Goal: Answer question/provide support: Share knowledge or assist other users

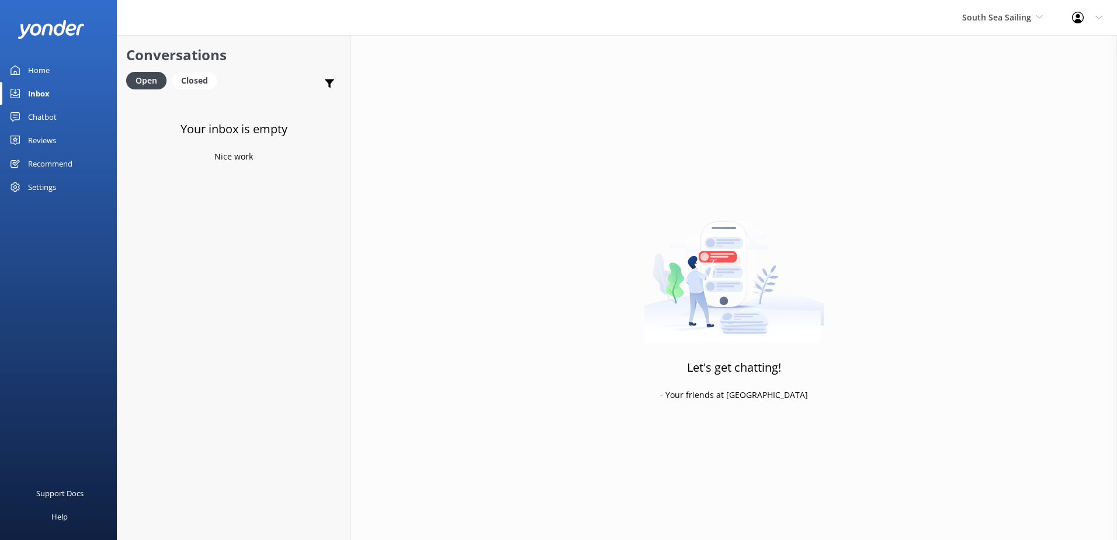
click at [1014, 11] on span "South Sea Sailing" at bounding box center [1002, 17] width 81 height 13
click at [993, 47] on link "South Sea Sailing" at bounding box center [1005, 49] width 117 height 28
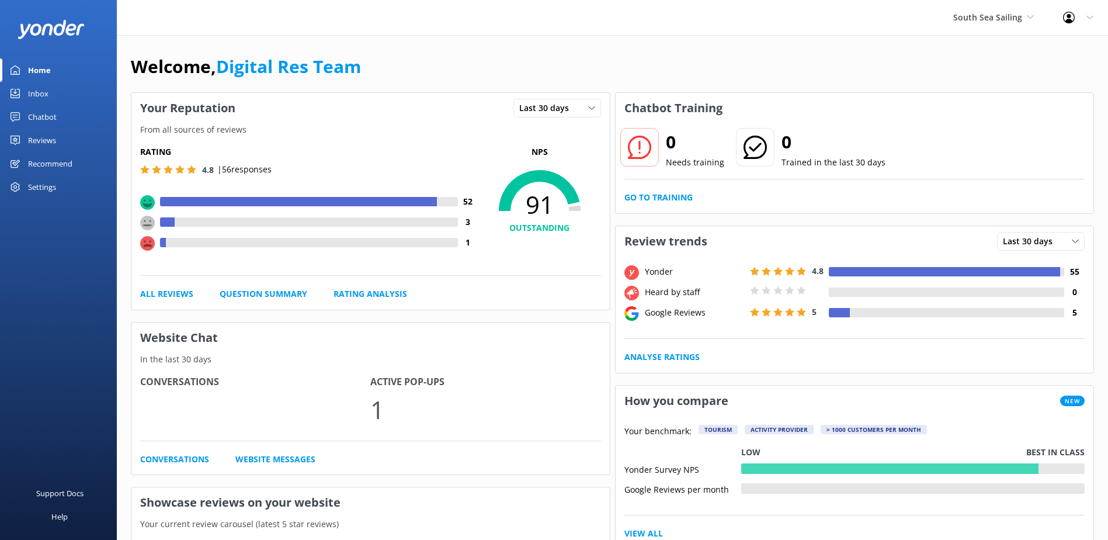
click at [38, 89] on div "Inbox" at bounding box center [38, 93] width 20 height 23
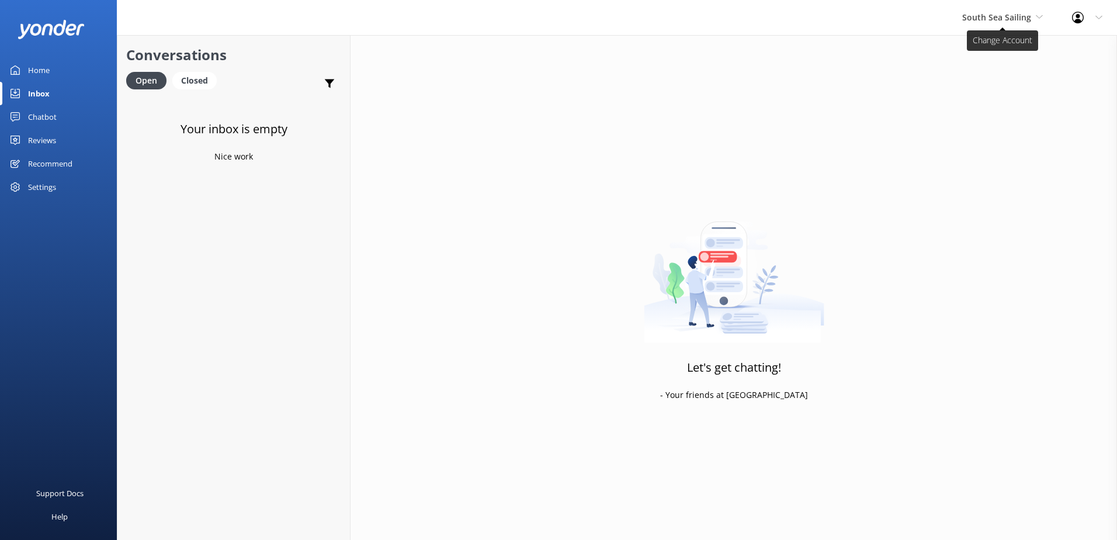
click at [993, 20] on span "South Sea Sailing" at bounding box center [996, 17] width 69 height 11
click at [991, 83] on link "South Sea Cruises" at bounding box center [1005, 77] width 117 height 28
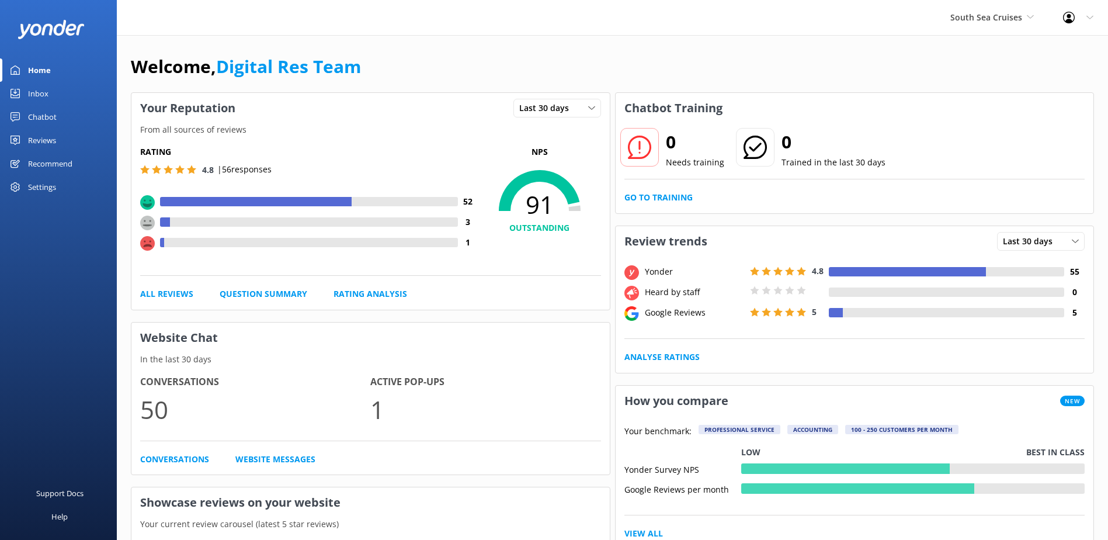
click at [50, 90] on link "Inbox" at bounding box center [58, 93] width 117 height 23
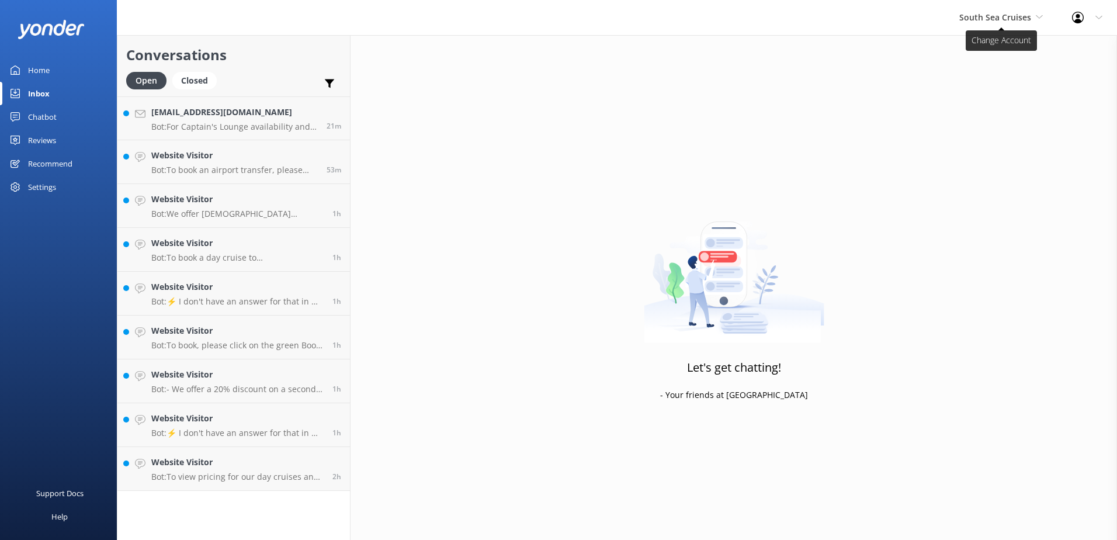
drag, startPoint x: 1069, startPoint y: 7, endPoint x: 1040, endPoint y: 13, distance: 29.3
click at [1067, 8] on div "Profile Settings Logout" at bounding box center [1087, 17] width 60 height 35
click at [254, 468] on h4 "Website Visitor" at bounding box center [237, 462] width 172 height 13
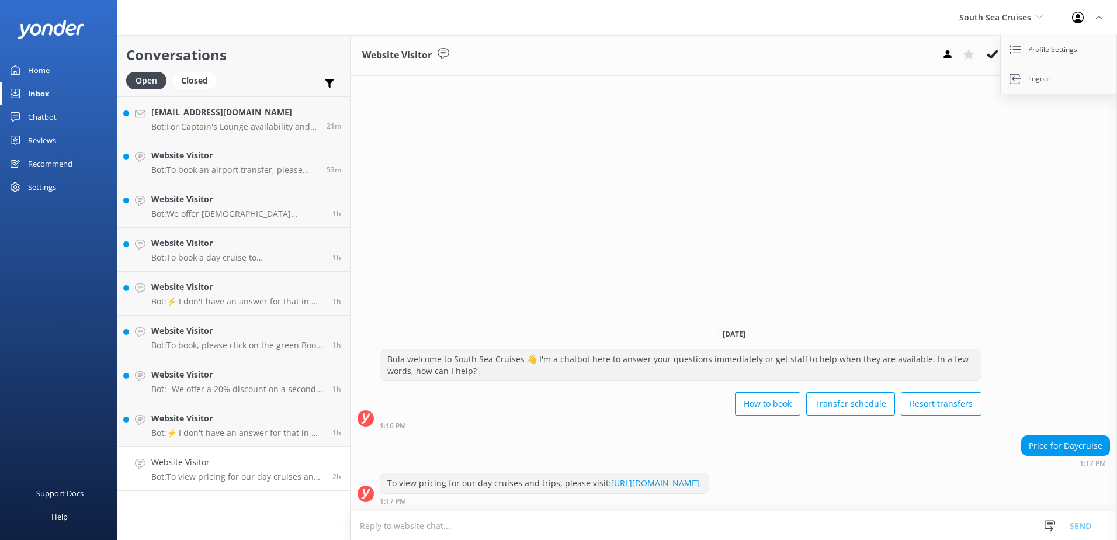
click at [930, 217] on div "Website Visitor Assign user [PERSON_NAME] [PERSON_NAME] Digital Res Team [PERSO…" at bounding box center [733, 287] width 766 height 505
click at [989, 55] on use at bounding box center [992, 54] width 12 height 9
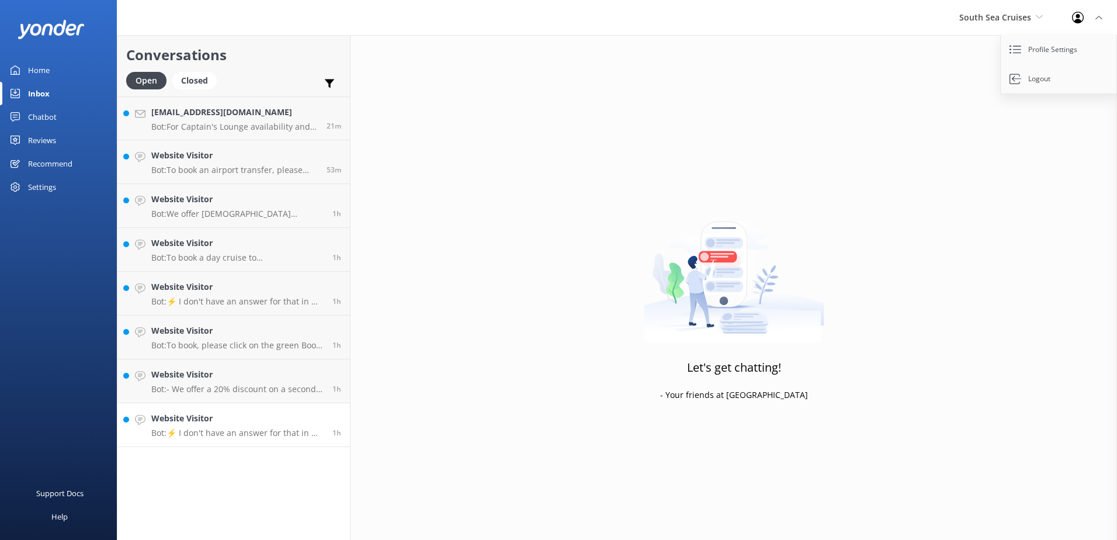
click at [253, 431] on p "Bot: ⚡ I don't have an answer for that in my knowledge base. Please try and rep…" at bounding box center [237, 433] width 172 height 11
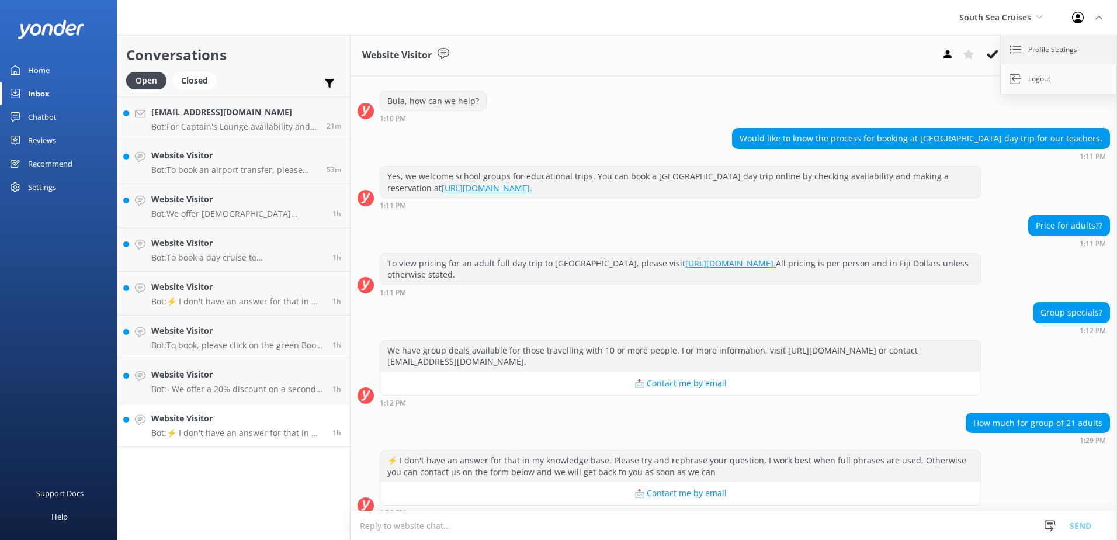
scroll to position [152, 0]
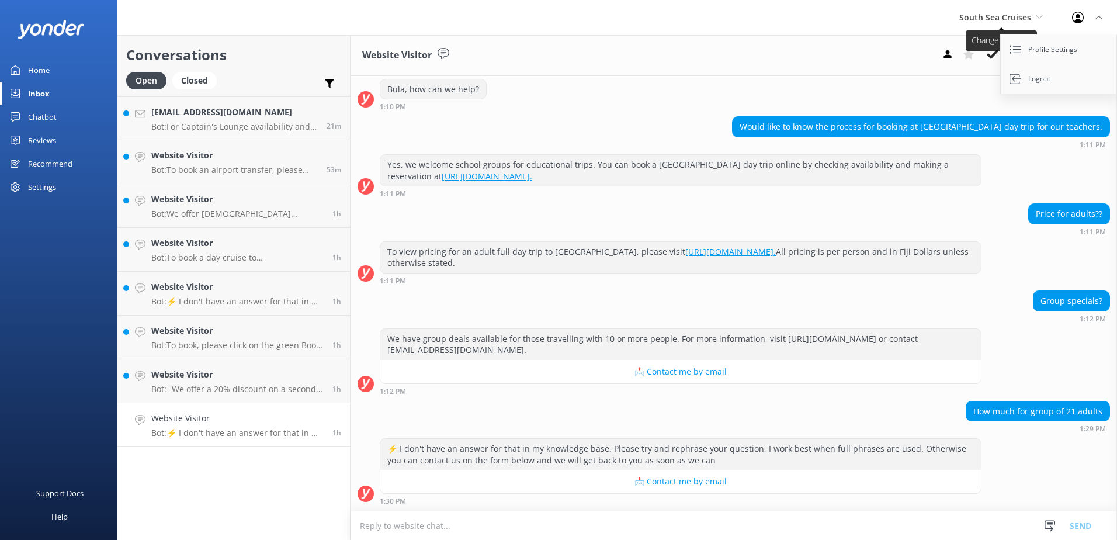
click at [1019, 23] on span "South Sea Cruises" at bounding box center [1001, 17] width 84 height 13
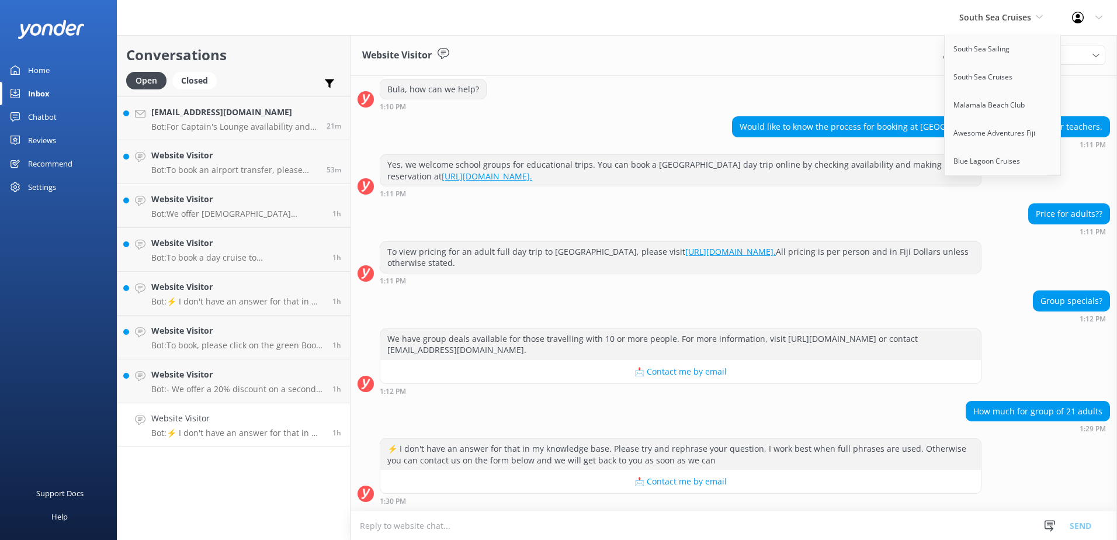
click at [813, 371] on button "📩 Contact me by email" at bounding box center [680, 371] width 600 height 23
click at [931, 416] on div "How much for group of 21 adults 1:29 PM" at bounding box center [733, 417] width 766 height 32
click at [1038, 25] on div "South Sea Cruises South Sea Sailing South Sea Cruises Malamala Beach Club Aweso…" at bounding box center [1000, 17] width 113 height 35
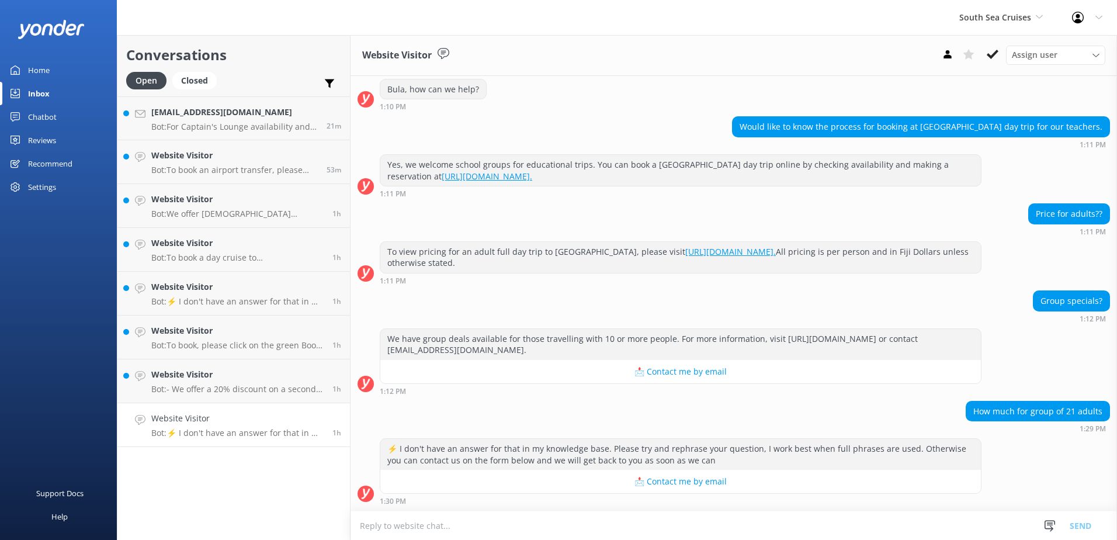
click at [529, 520] on textarea at bounding box center [733, 525] width 766 height 29
type textarea "F"
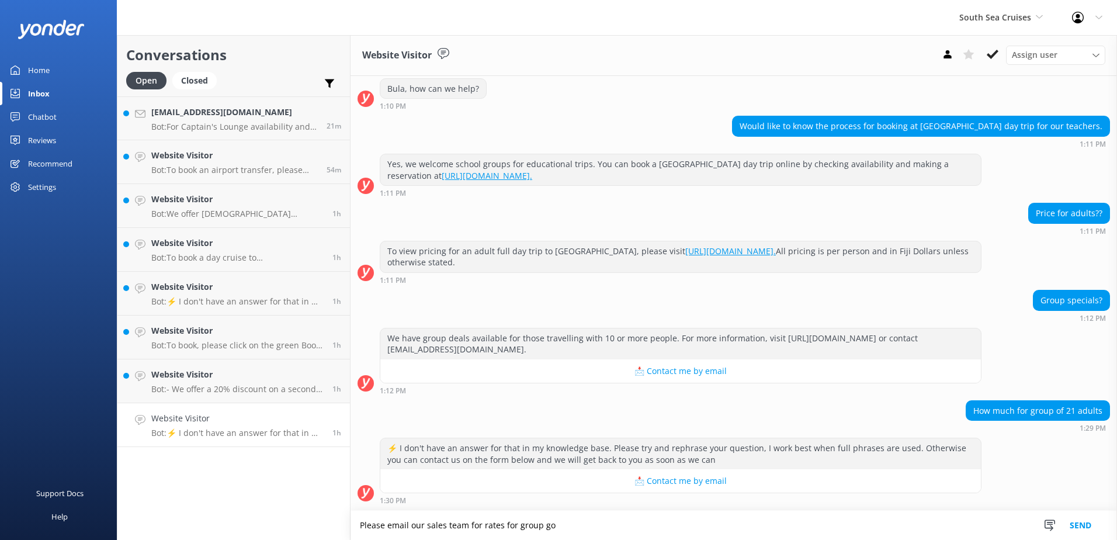
drag, startPoint x: 560, startPoint y: 526, endPoint x: 470, endPoint y: 524, distance: 90.0
click at [470, 524] on textarea "Please email our sales team for rates for group go" at bounding box center [733, 524] width 766 height 29
type textarea "Please email our sales team"
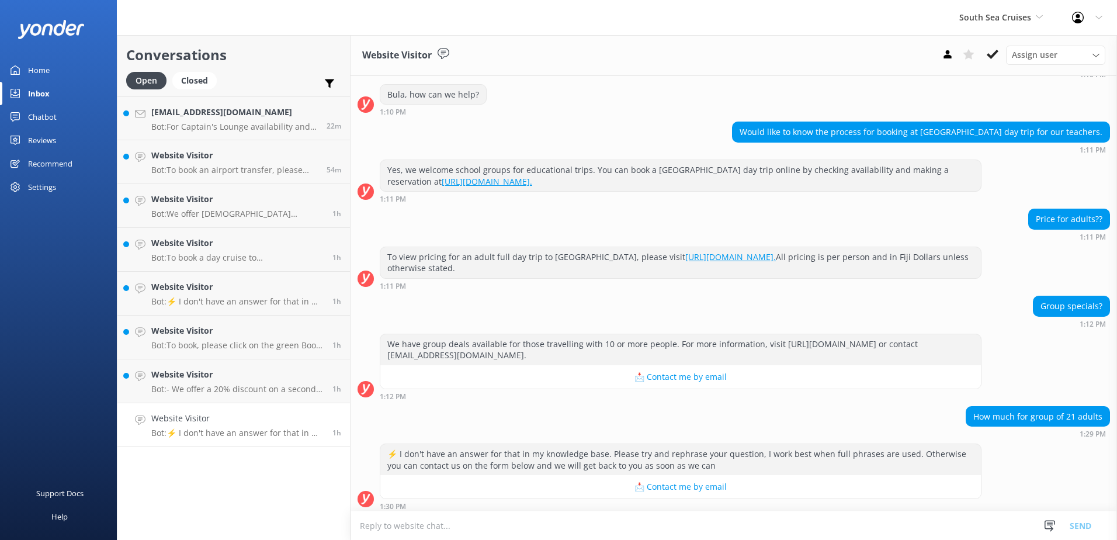
click at [531, 524] on textarea at bounding box center [733, 525] width 766 height 29
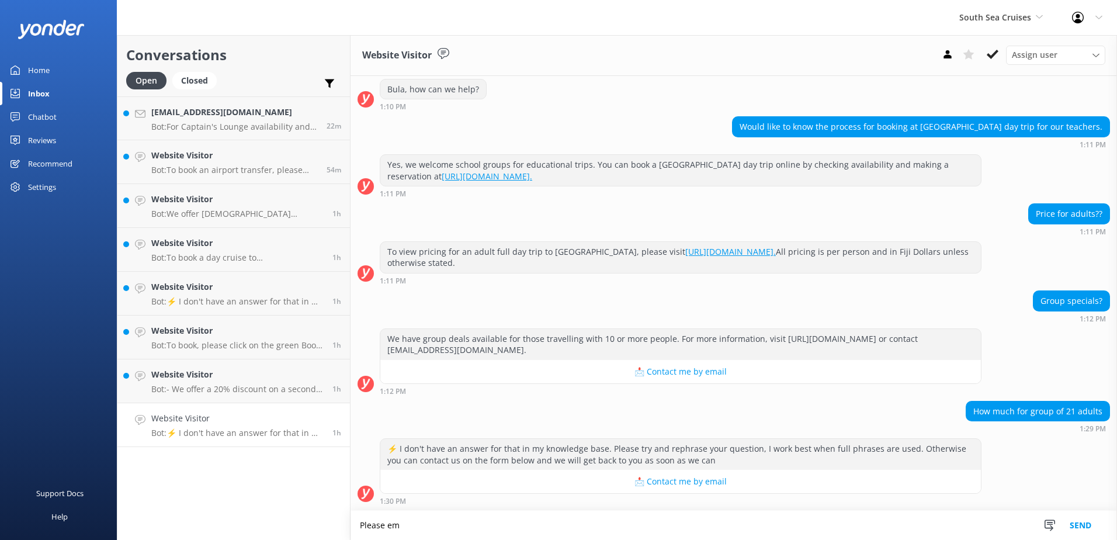
scroll to position [152, 0]
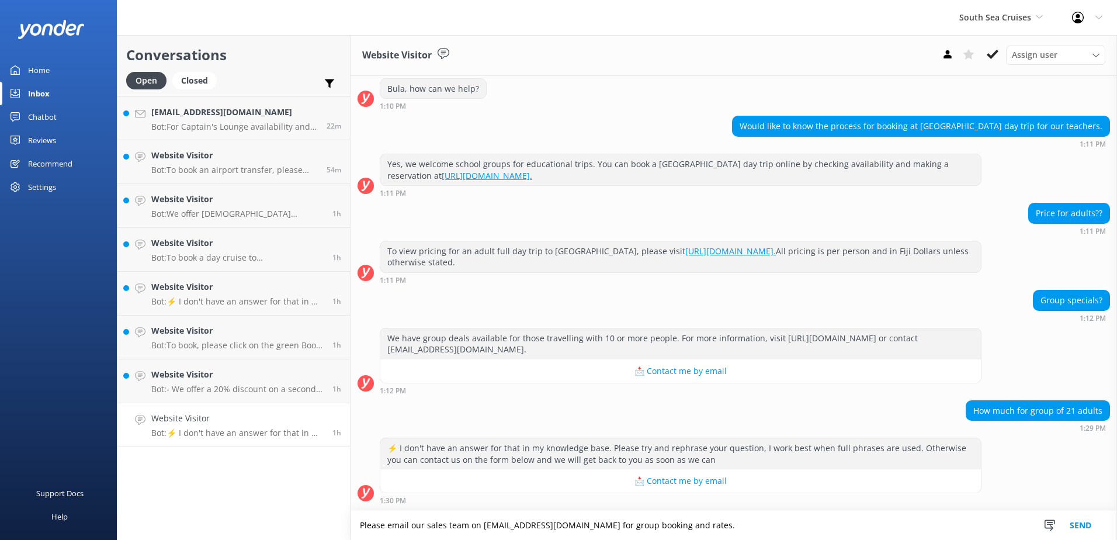
type textarea "Please email our sales team on sales@ssc.com.fj for group booking and rates."
click at [1069, 517] on button "Send" at bounding box center [1080, 524] width 44 height 29
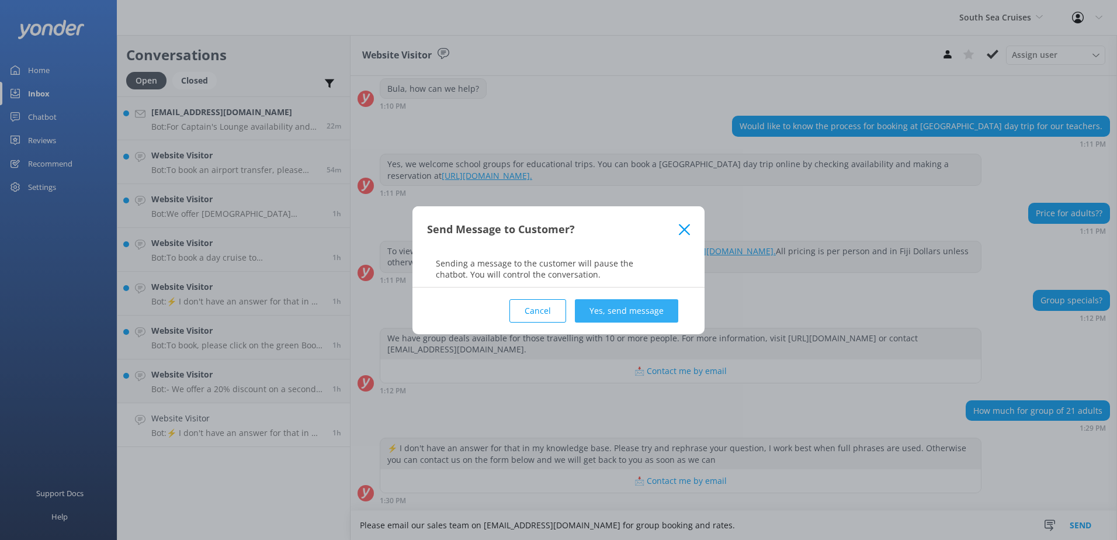
click at [618, 319] on button "Yes, send message" at bounding box center [626, 310] width 103 height 23
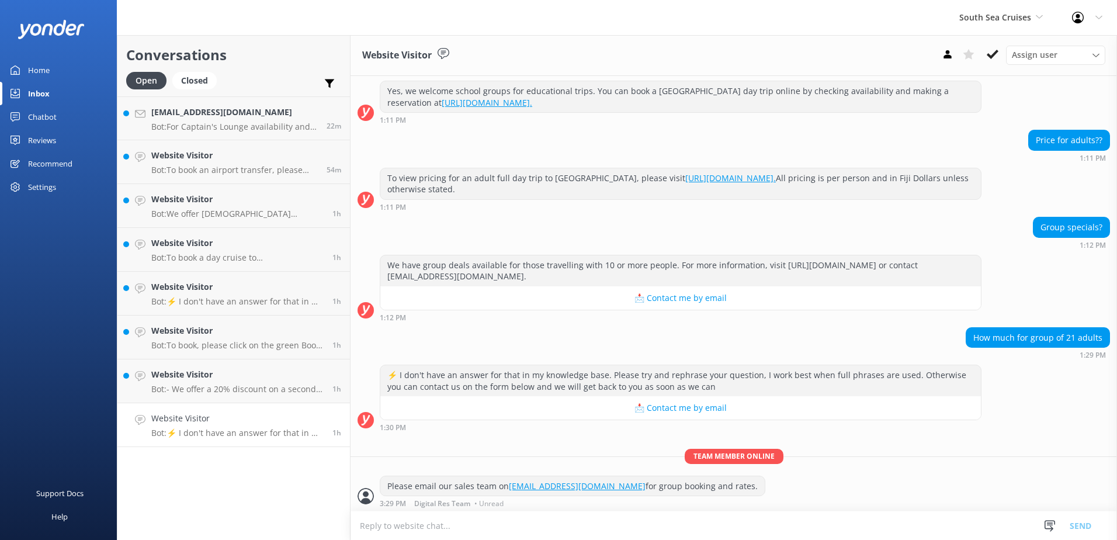
scroll to position [228, 0]
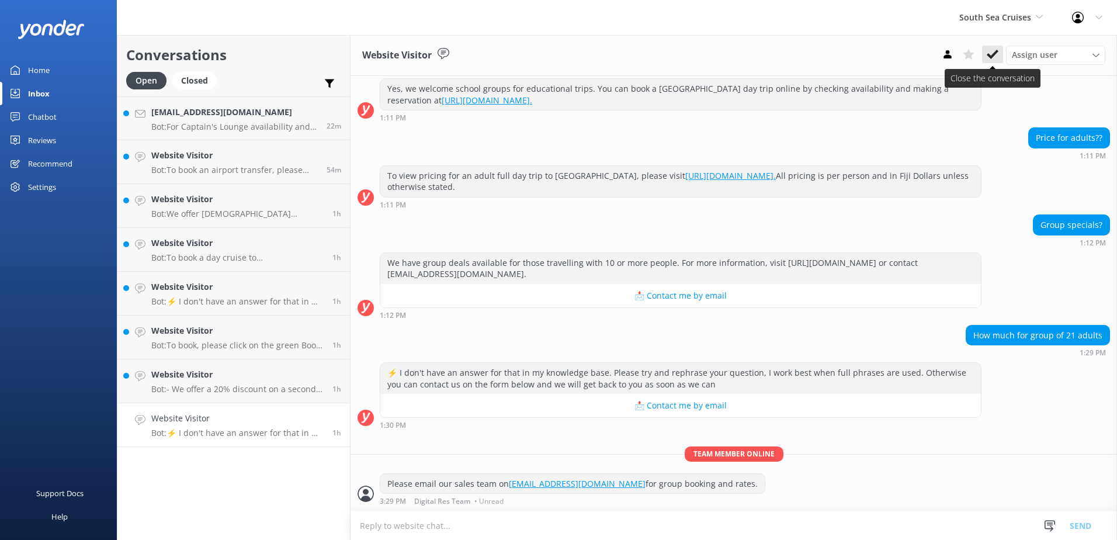
click at [989, 56] on use at bounding box center [992, 54] width 12 height 9
click at [294, 377] on h4 "Website Visitor" at bounding box center [237, 374] width 172 height 13
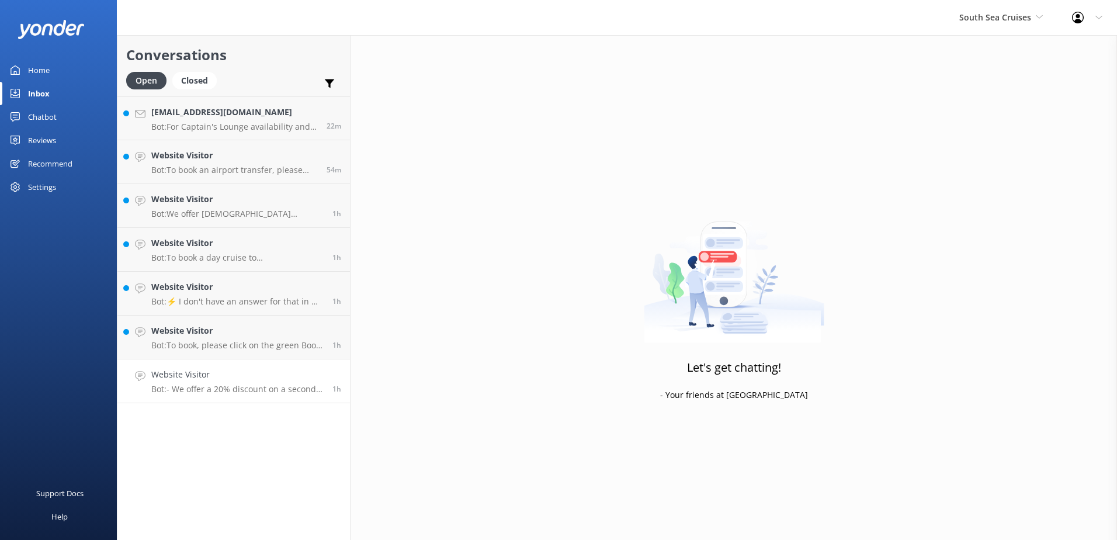
click at [271, 383] on div "Website Visitor Bot: - We offer a 20% discount on a second day trip. Check the …" at bounding box center [237, 381] width 172 height 26
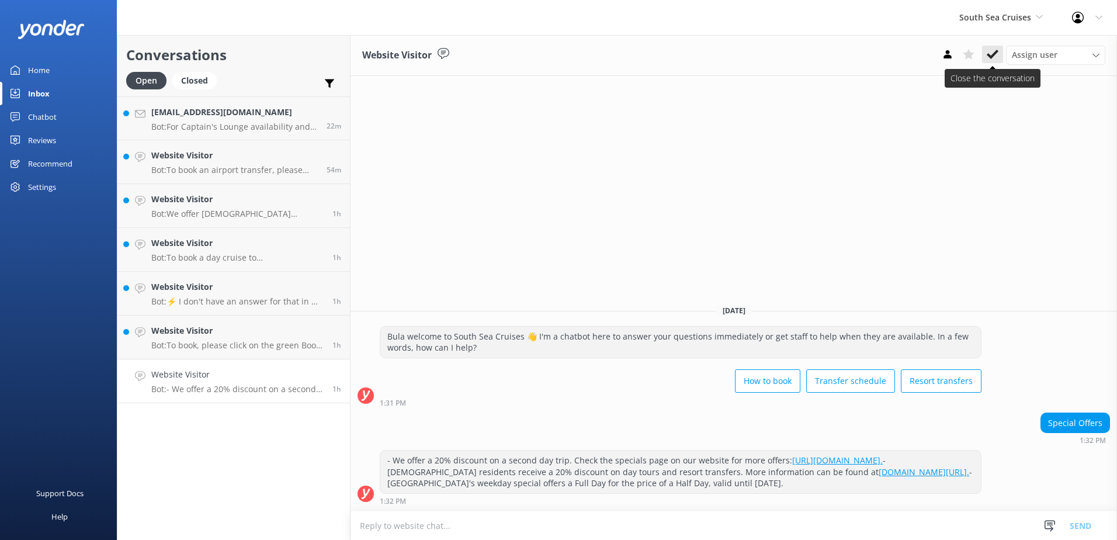
click at [992, 55] on use at bounding box center [992, 54] width 12 height 9
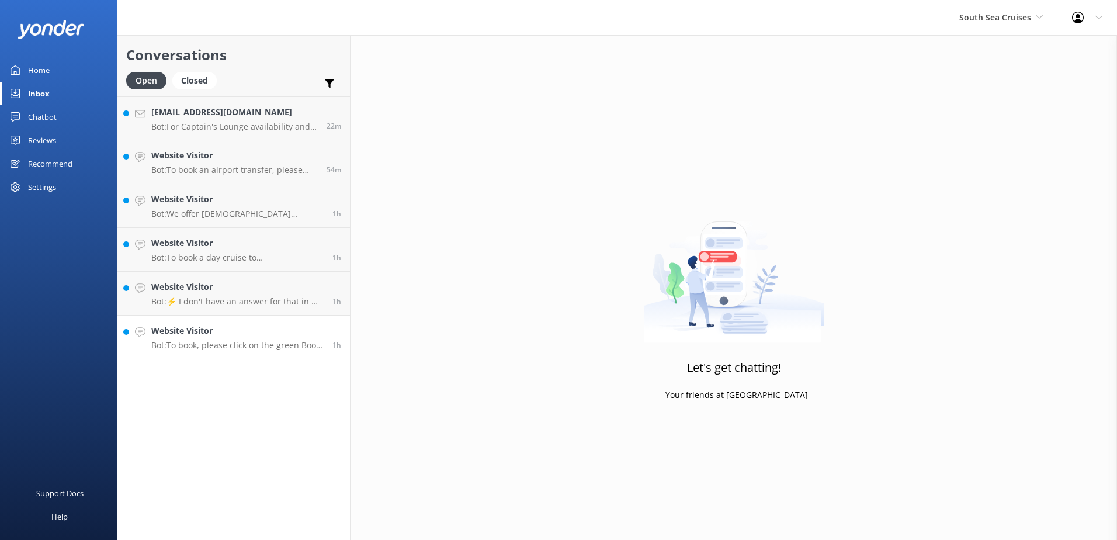
click at [259, 345] on p "Bot: To book, please click on the green Book Now button on our website and foll…" at bounding box center [237, 345] width 172 height 11
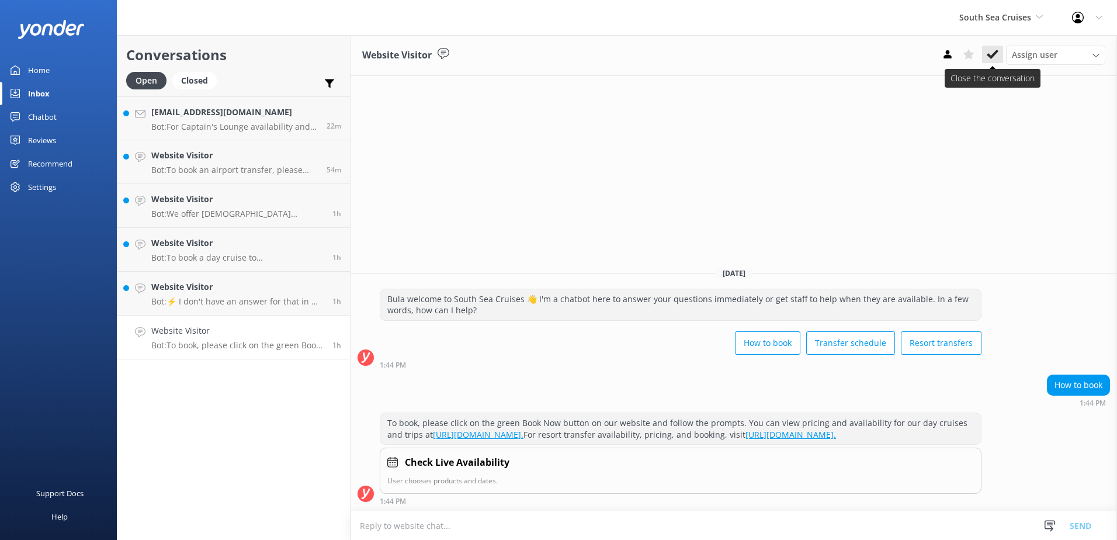
click at [996, 55] on icon at bounding box center [992, 54] width 12 height 12
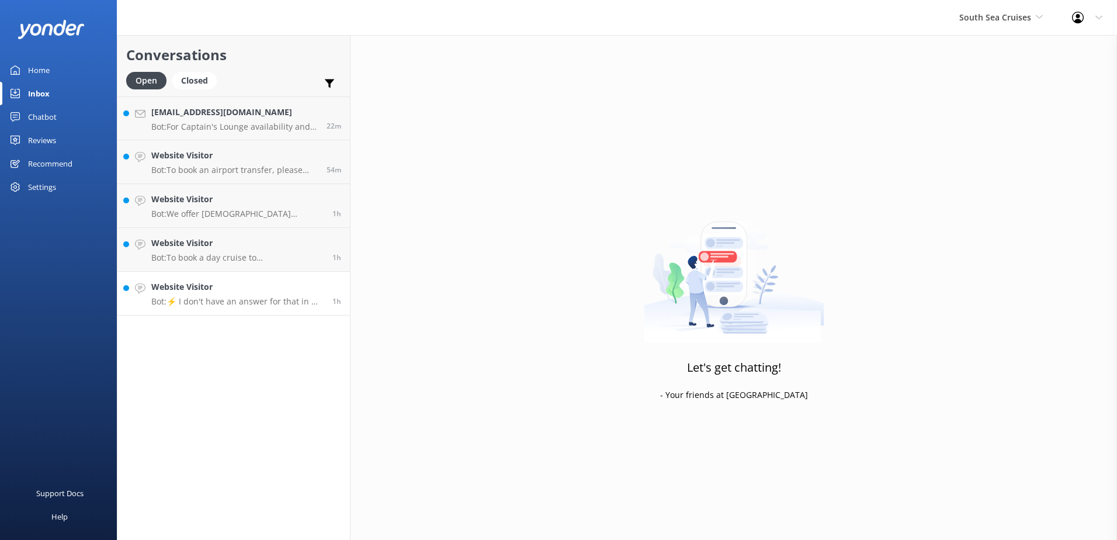
click at [294, 290] on h4 "Website Visitor" at bounding box center [237, 286] width 172 height 13
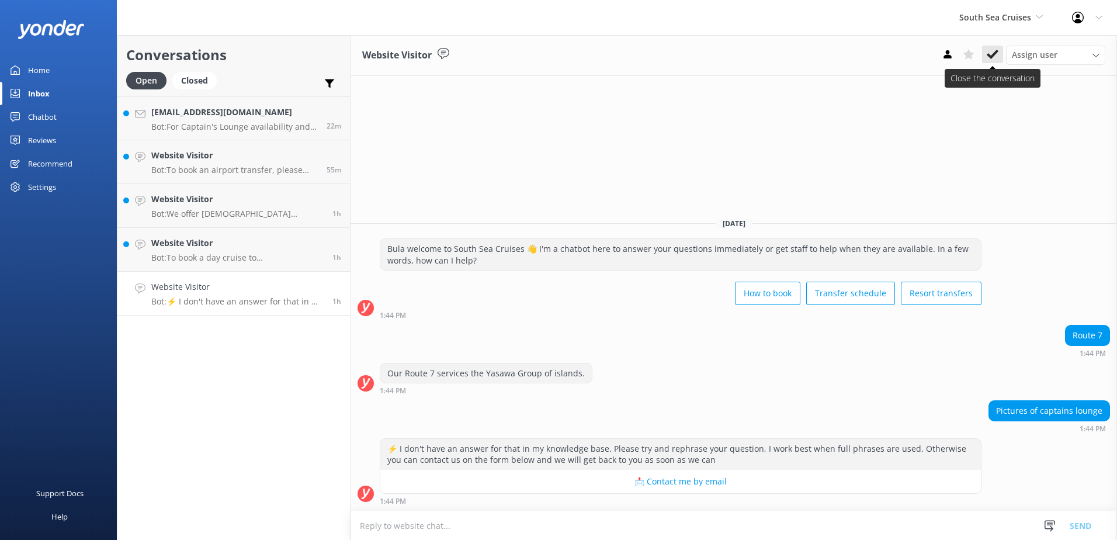
click at [995, 61] on button at bounding box center [992, 55] width 21 height 18
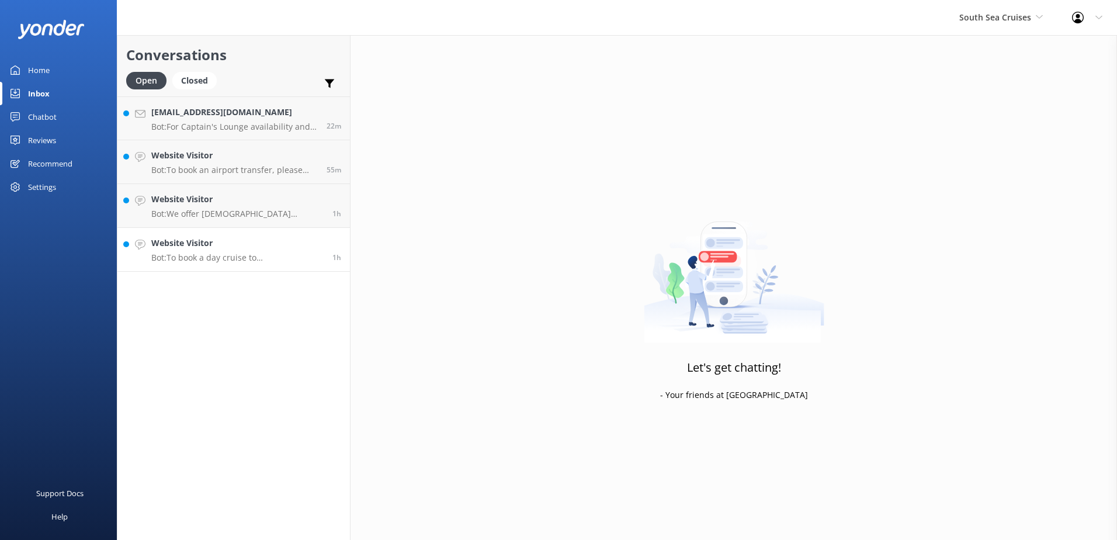
click at [253, 265] on link "Website Visitor Bot: To book a day cruise to Malamala Island and apply your MCL…" at bounding box center [233, 250] width 232 height 44
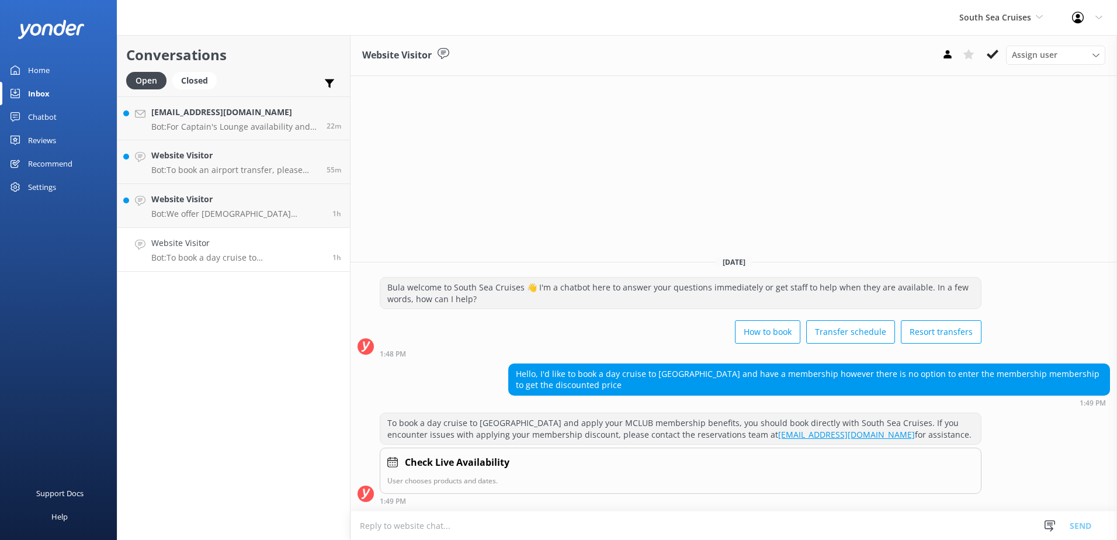
click at [1025, 515] on textarea at bounding box center [733, 525] width 766 height 29
paste textarea "Please contact & liaise directly with our South Sea Cruises Reservations team, …"
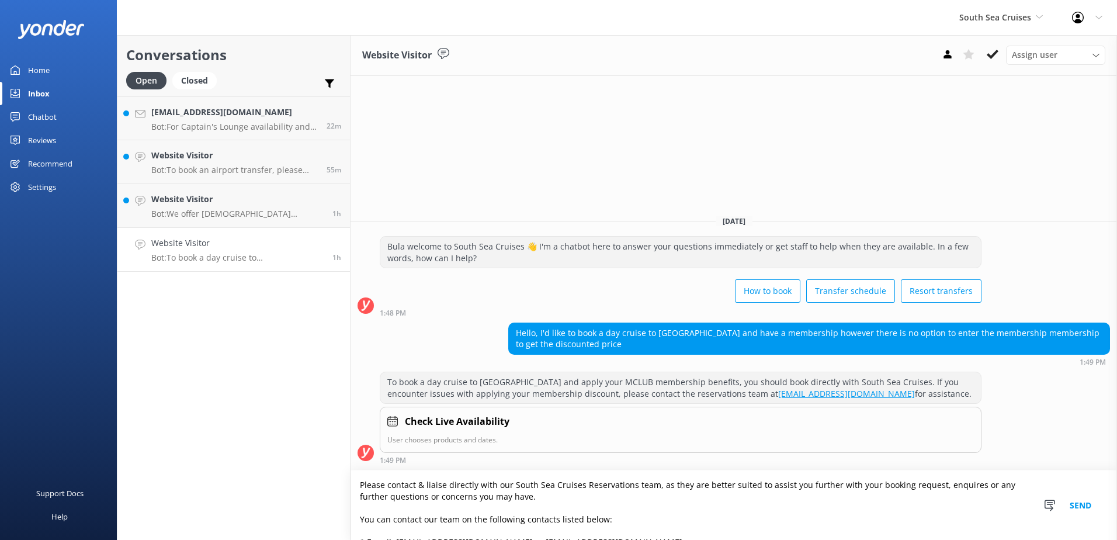
click at [357, 484] on textarea "Please contact & liaise directly with our South Sea Cruises Reservations team, …" at bounding box center [733, 504] width 766 height 69
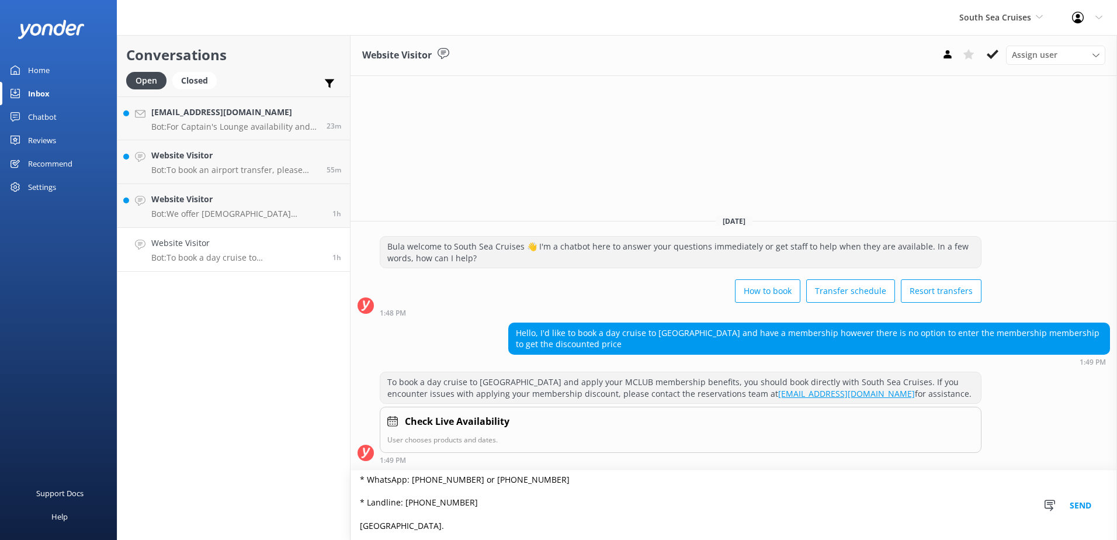
type textarea "For Mclub bookings, please contact & liaise directly with our South Sea Cruises…"
click at [1085, 506] on button "Send" at bounding box center [1080, 504] width 44 height 69
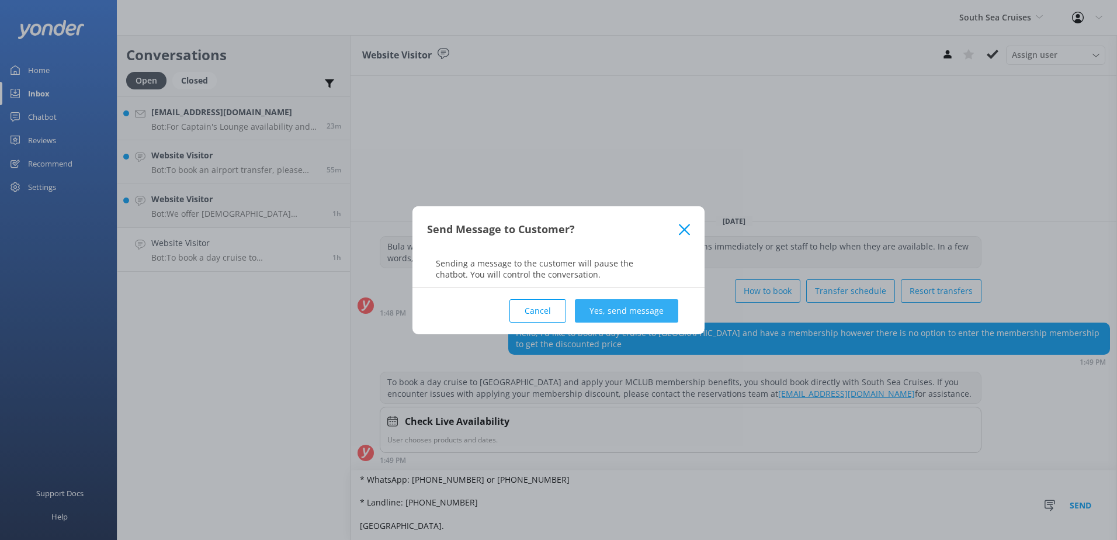
click at [638, 312] on button "Yes, send message" at bounding box center [626, 310] width 103 height 23
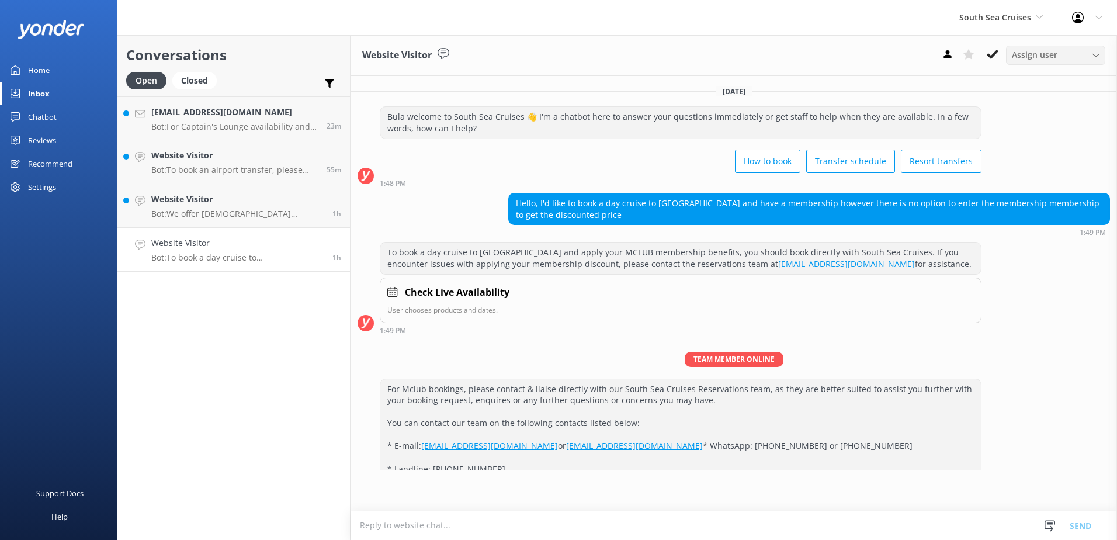
scroll to position [32, 0]
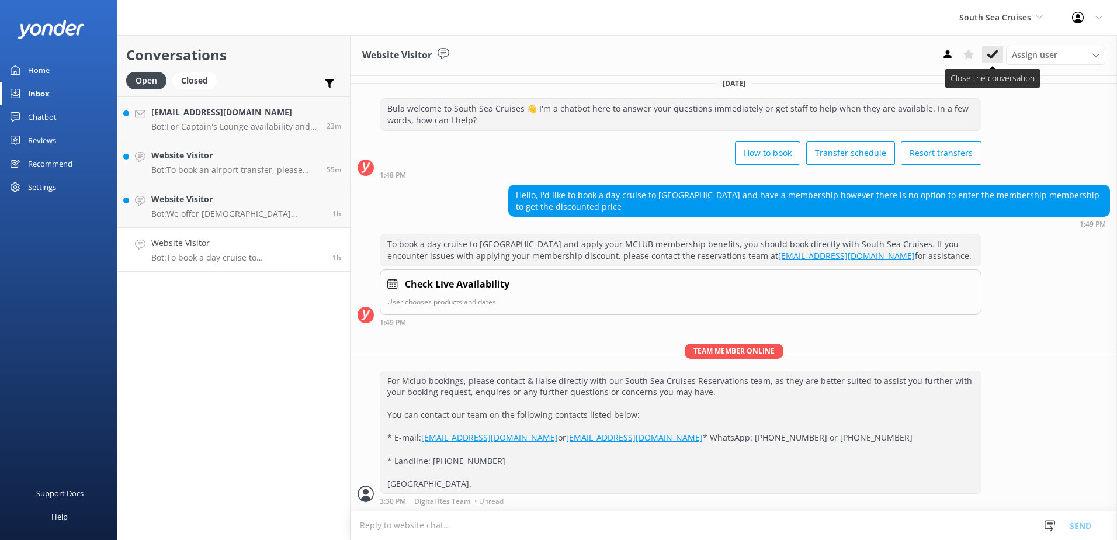
click at [986, 54] on button at bounding box center [992, 55] width 21 height 18
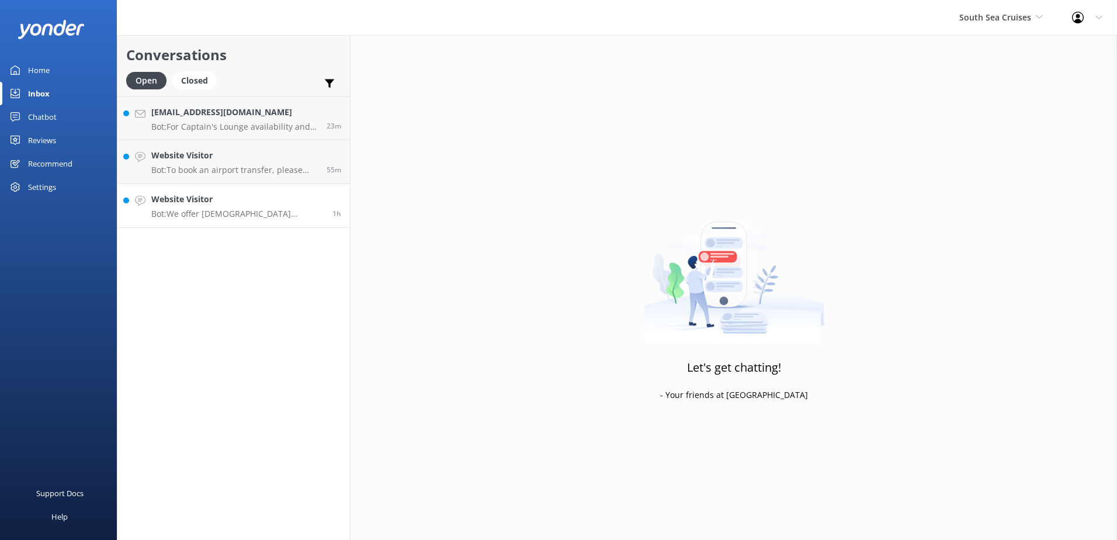
click at [269, 208] on div "Website Visitor Bot: We offer Fijian residents a 20% discount on our day tours …" at bounding box center [237, 206] width 172 height 26
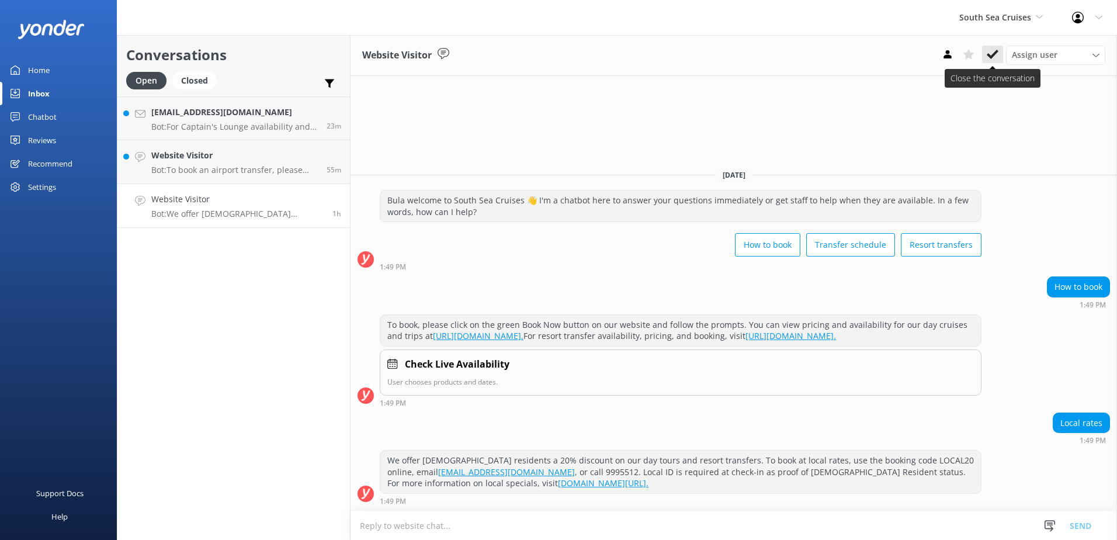
click at [995, 56] on icon at bounding box center [992, 54] width 12 height 12
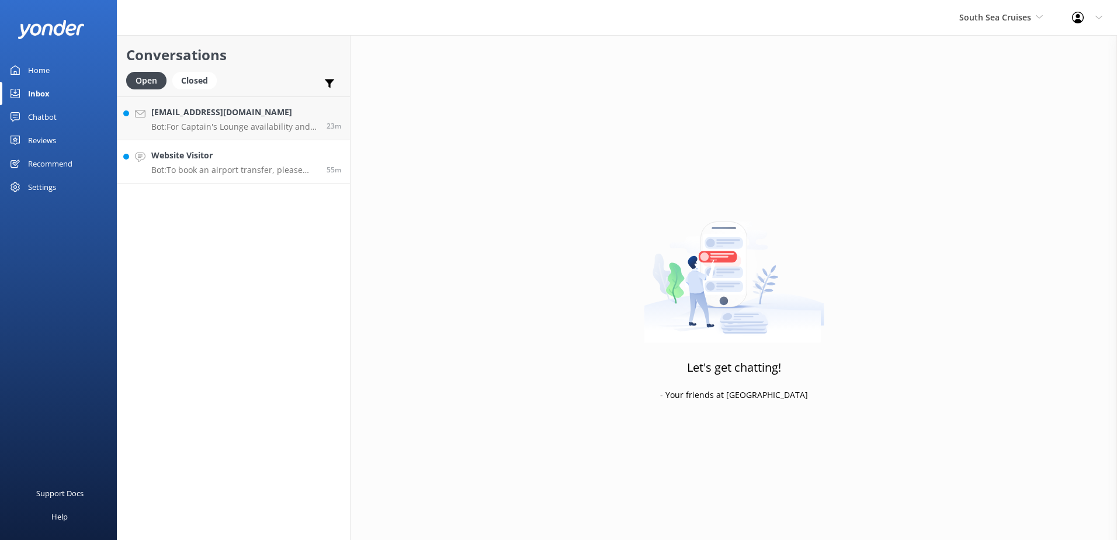
click at [288, 165] on p "Bot: To book an airport transfer, please call our reservations team on +679 999…" at bounding box center [234, 170] width 166 height 11
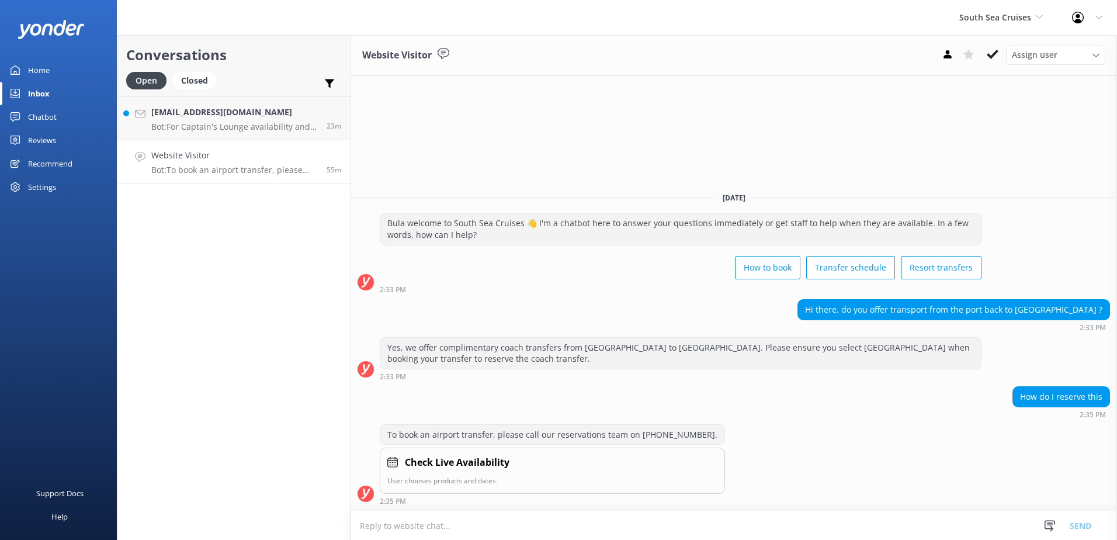
click at [566, 527] on textarea at bounding box center [733, 525] width 766 height 29
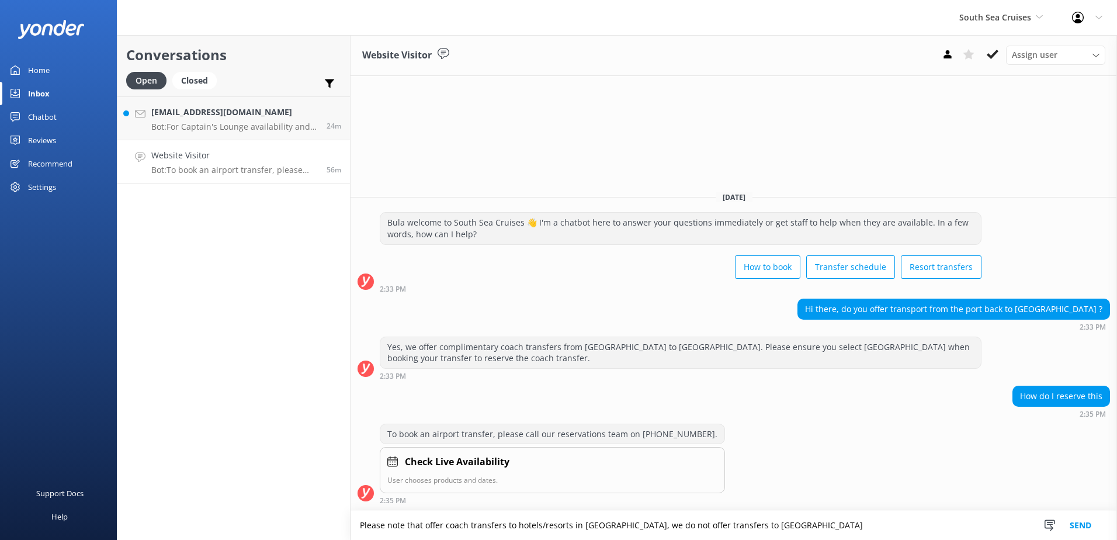
click at [777, 534] on textarea "Please note that offer coach transfers to hotels/resorts in Nadi, we do not off…" at bounding box center [733, 524] width 766 height 29
type textarea "Please note that offer coach transfers to hotels/resorts in Nadi, we do not off…"
click at [1083, 521] on button "Send" at bounding box center [1080, 524] width 44 height 29
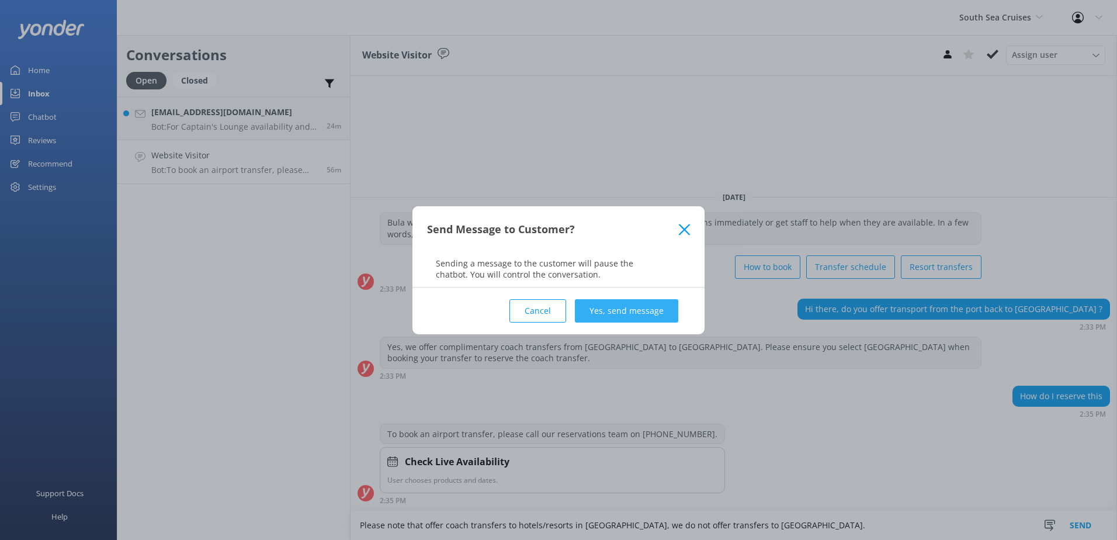
click at [623, 316] on button "Yes, send message" at bounding box center [626, 310] width 103 height 23
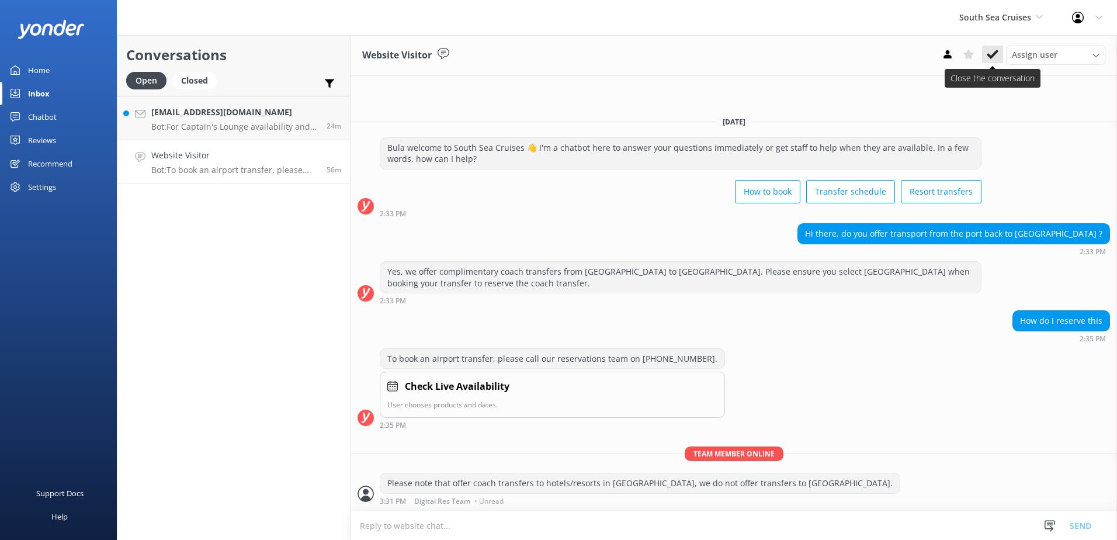
click at [999, 58] on button at bounding box center [992, 55] width 21 height 18
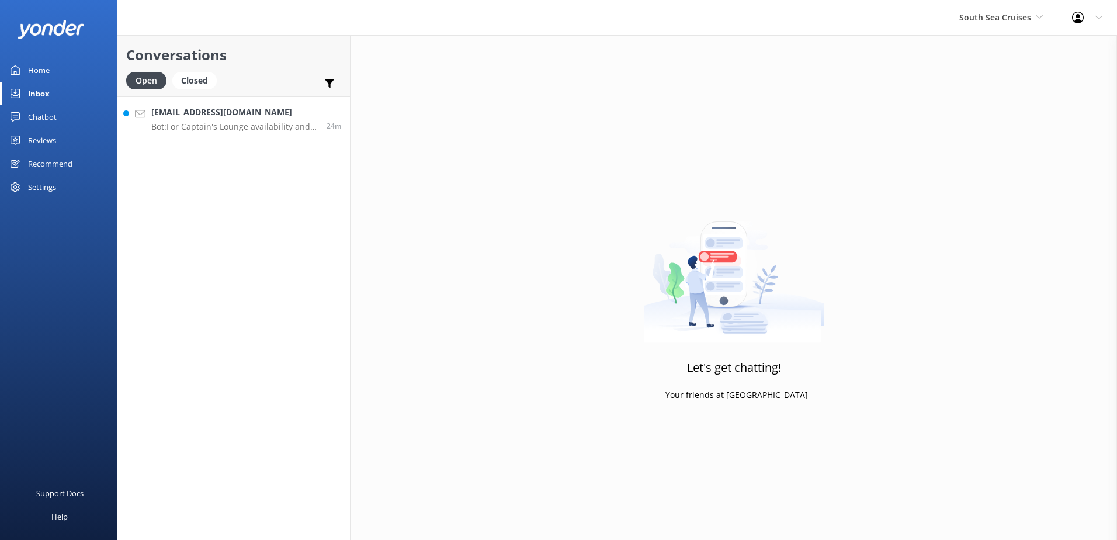
click at [253, 116] on h4 "[EMAIL_ADDRESS][DOMAIN_NAME]" at bounding box center [234, 112] width 166 height 13
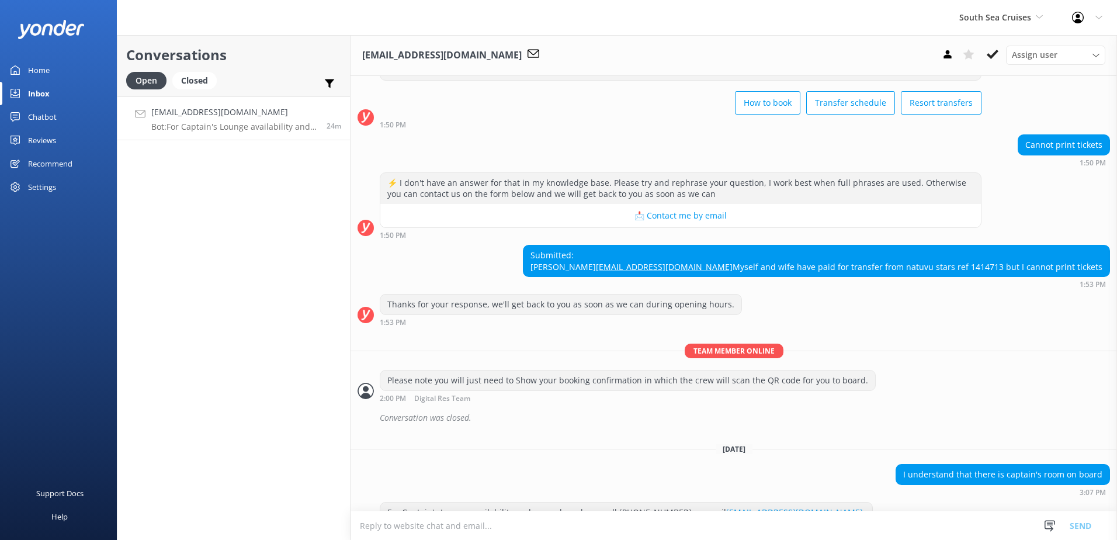
scroll to position [110, 0]
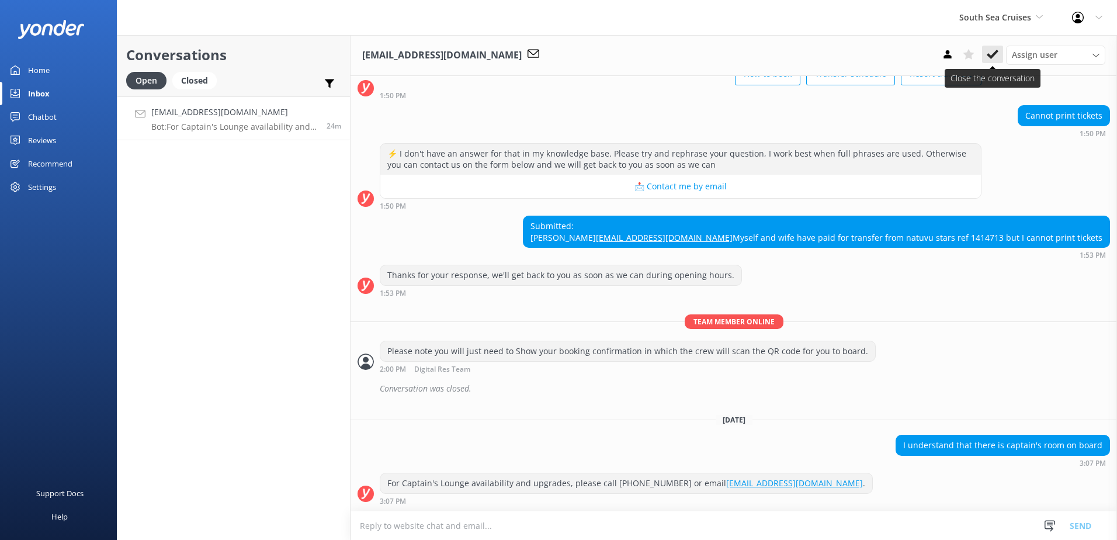
click at [988, 53] on icon at bounding box center [992, 54] width 12 height 12
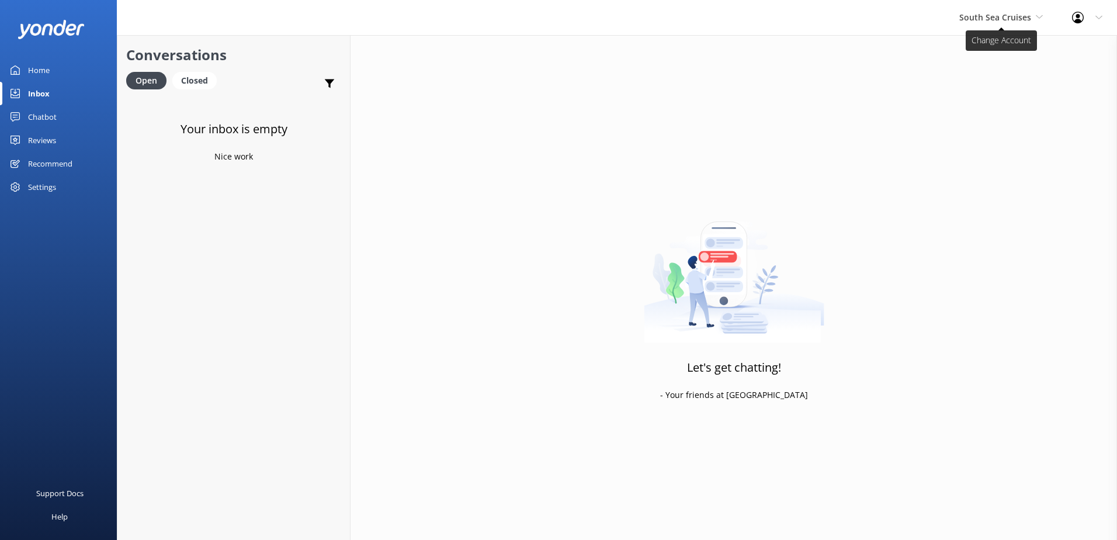
click at [1007, 23] on span "South Sea Cruises" at bounding box center [1001, 17] width 84 height 13
click at [986, 107] on link "Malamala Beach Club" at bounding box center [1002, 105] width 117 height 28
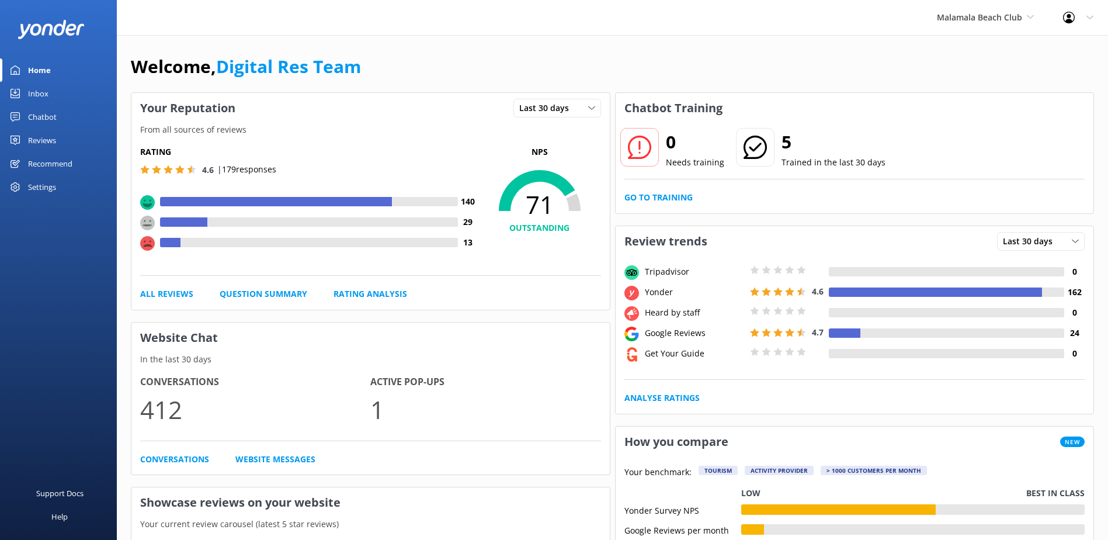
click at [669, 207] on div "0 Needs training 5 Trained in the last 30 days Go to Training" at bounding box center [855, 168] width 478 height 90
click at [673, 195] on link "Go to Training" at bounding box center [658, 197] width 68 height 13
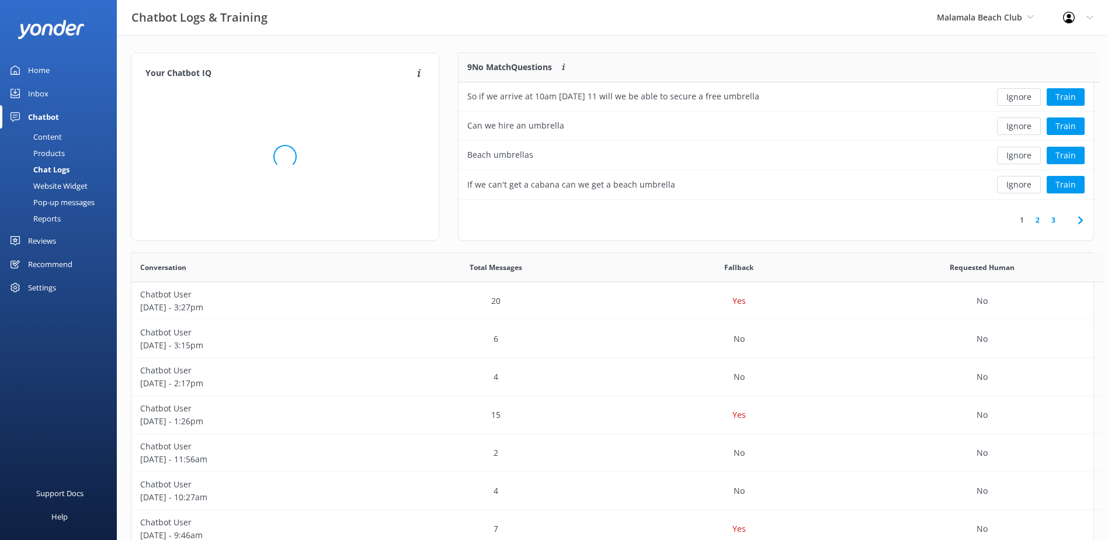
scroll to position [138, 625]
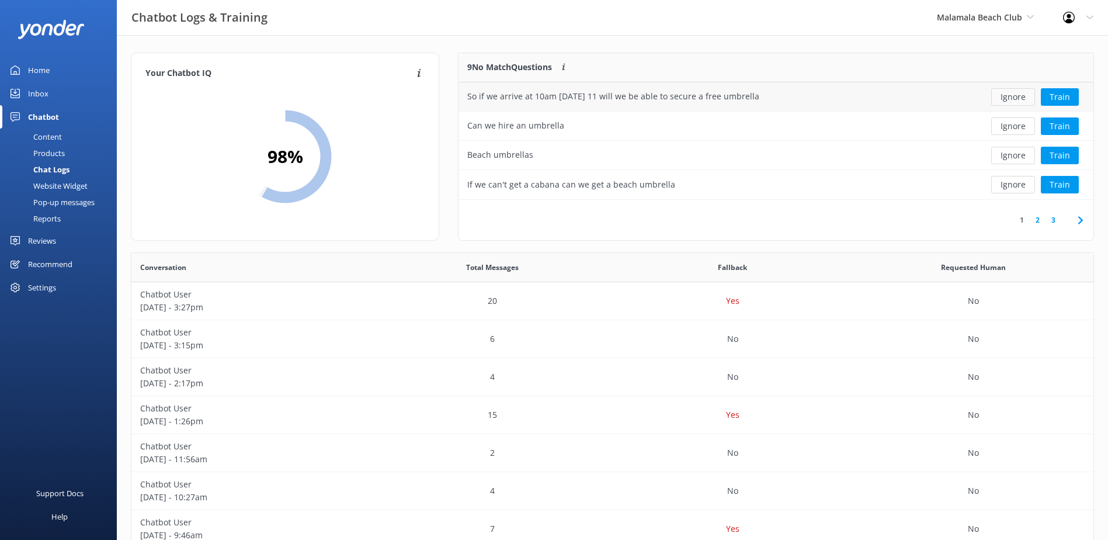
click at [1013, 99] on button "Ignore" at bounding box center [1013, 97] width 44 height 18
click at [1013, 99] on div "Ignore Train" at bounding box center [1029, 97] width 112 height 18
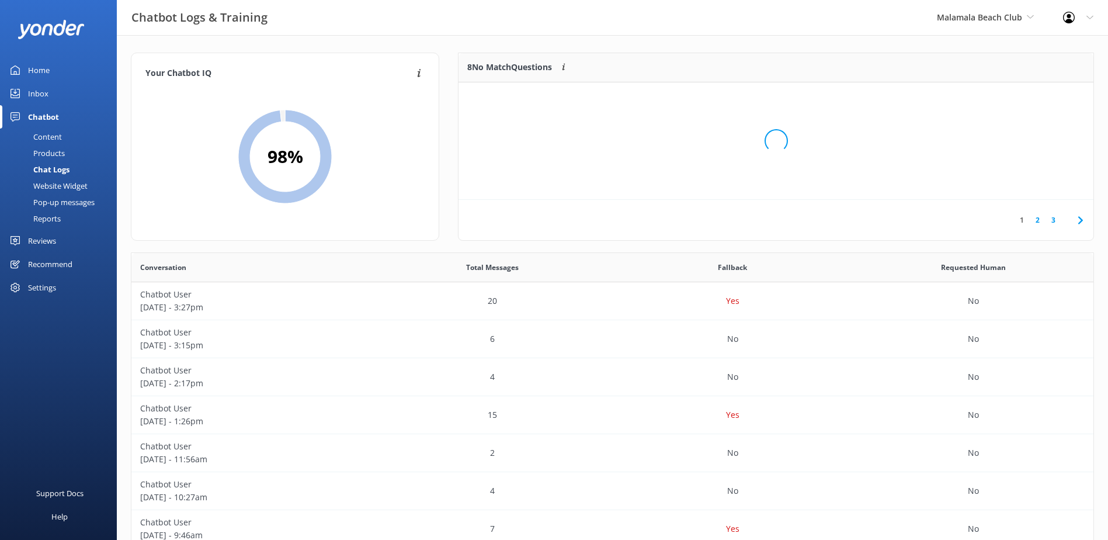
click at [1013, 99] on div "Loading.." at bounding box center [775, 141] width 611 height 540
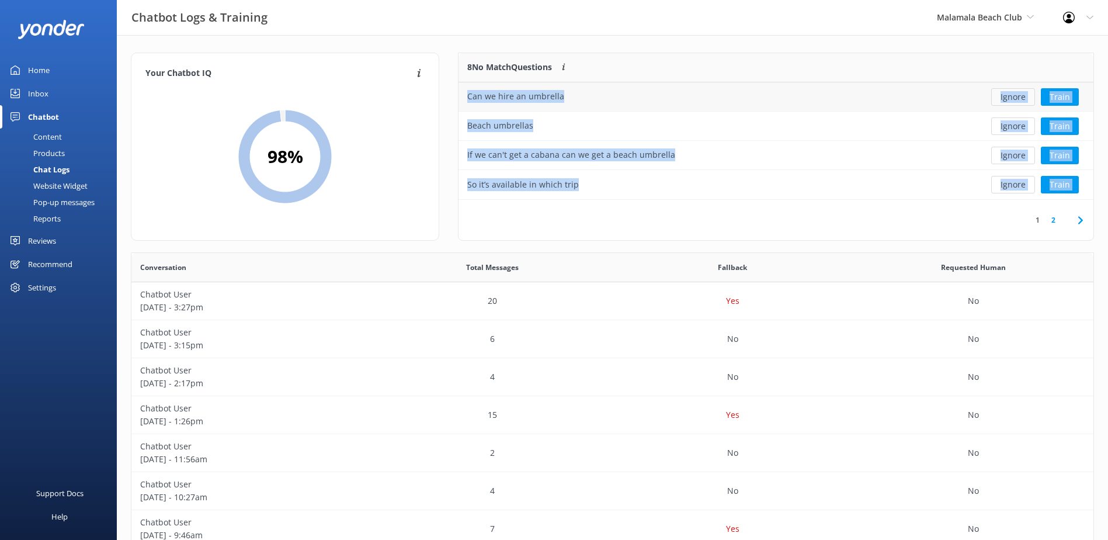
click at [1013, 98] on button "Ignore" at bounding box center [1013, 97] width 44 height 18
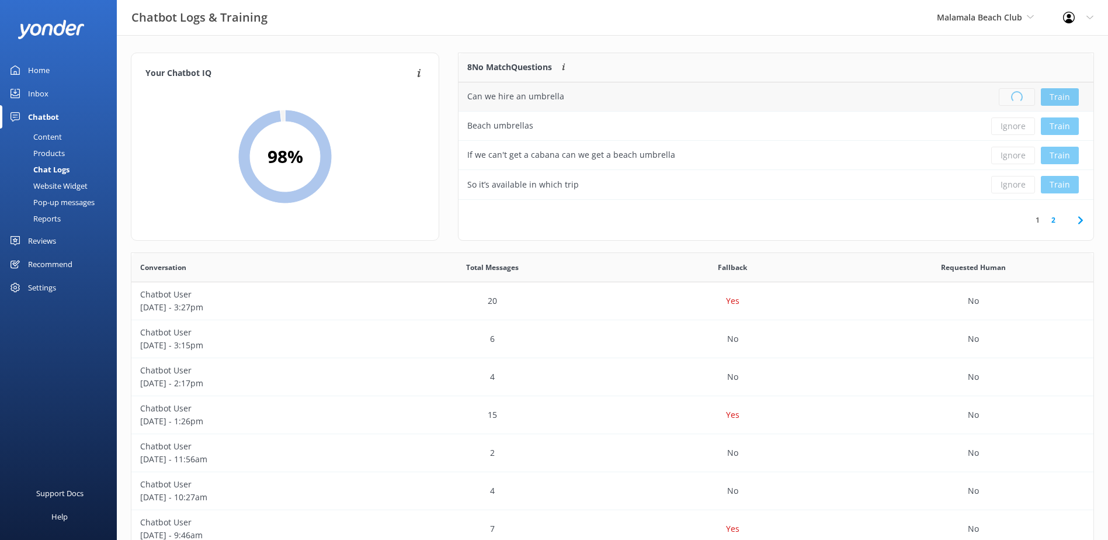
click at [1013, 98] on div "Loading.. Train" at bounding box center [1029, 97] width 112 height 18
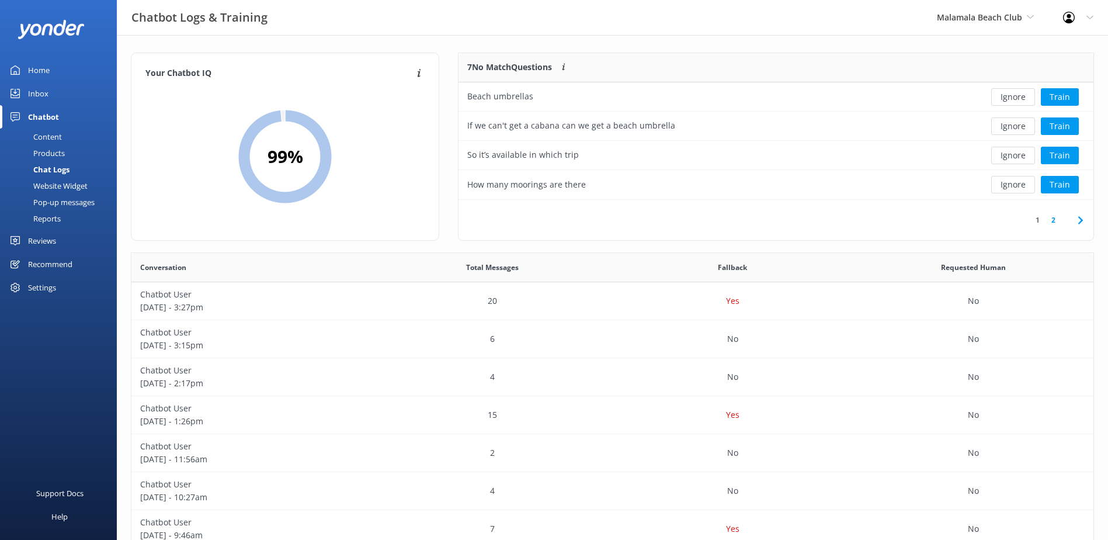
click at [1013, 97] on button "Ignore" at bounding box center [1013, 97] width 44 height 18
click at [1013, 97] on div "Ignore Train" at bounding box center [1029, 97] width 112 height 18
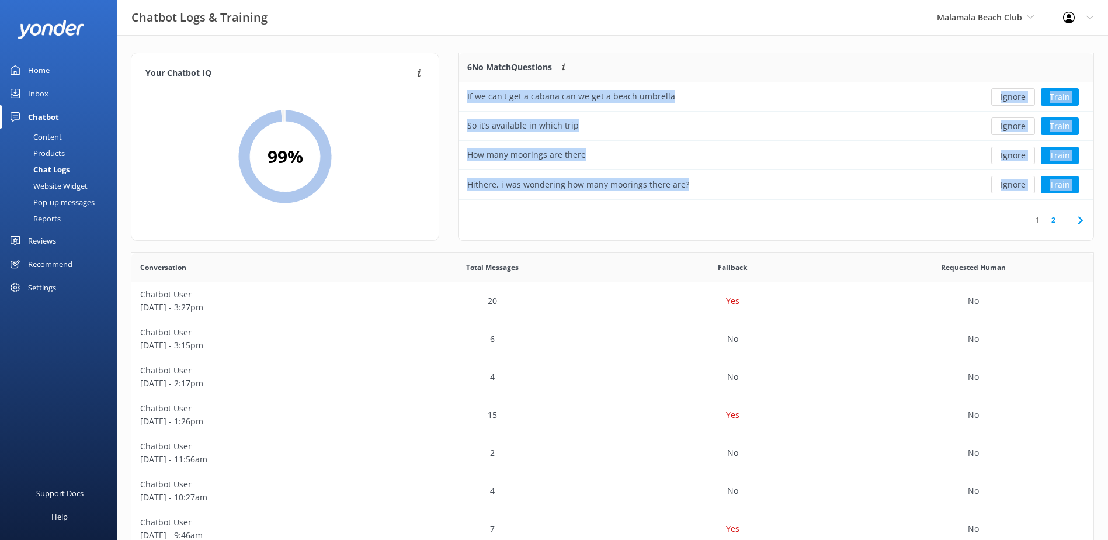
click at [1013, 97] on button "Ignore" at bounding box center [1013, 97] width 44 height 18
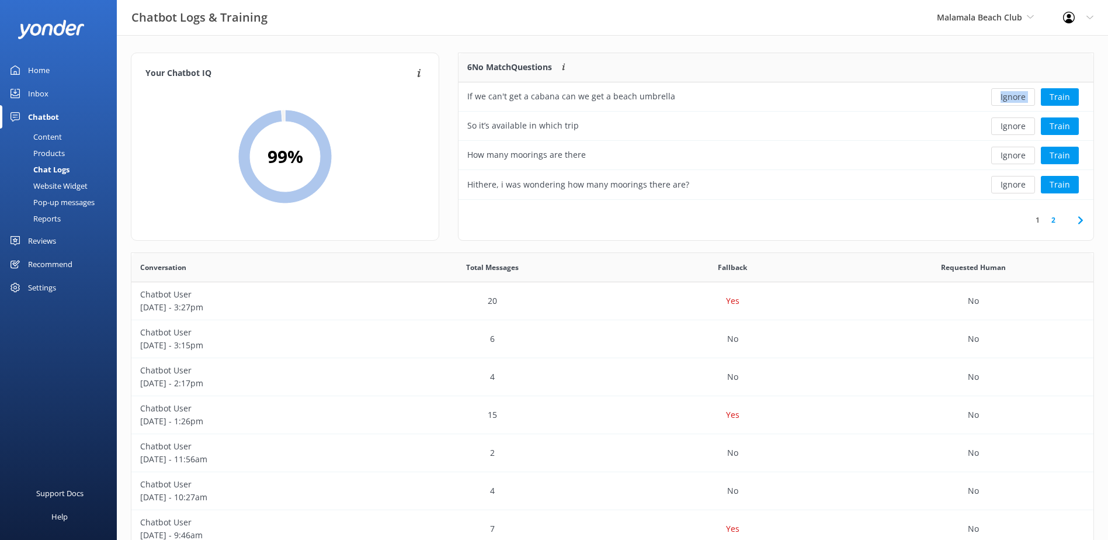
click at [1013, 97] on div "Ignore Train" at bounding box center [1029, 97] width 112 height 18
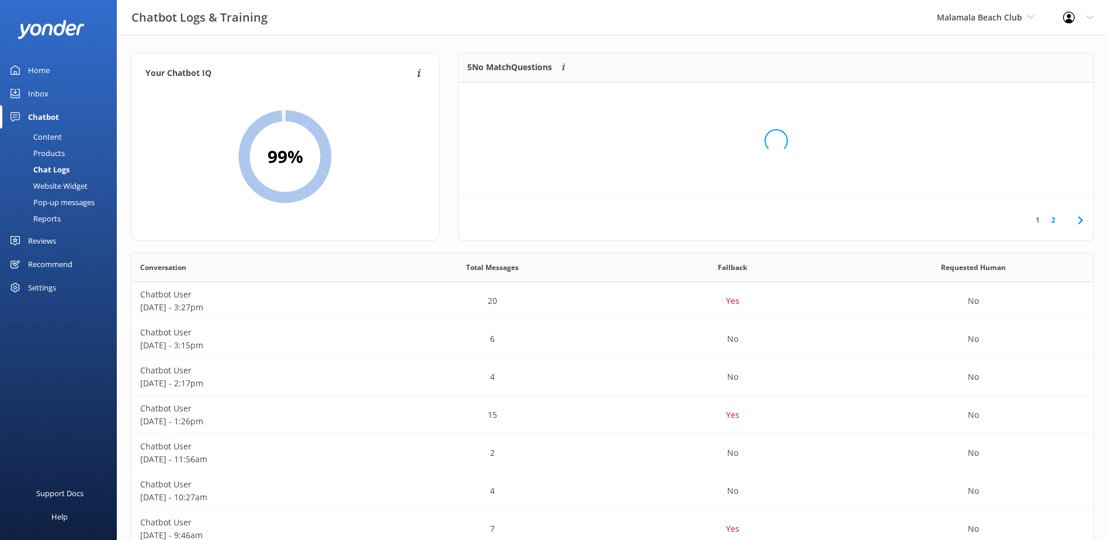
click at [1013, 97] on div "Loading.." at bounding box center [775, 141] width 611 height 540
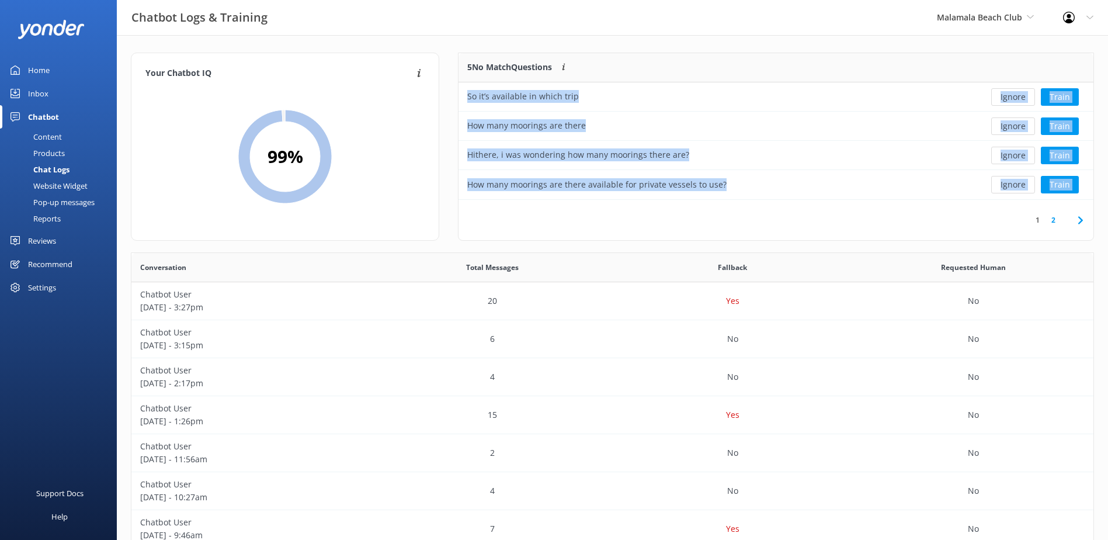
click at [1013, 97] on button "Ignore" at bounding box center [1013, 97] width 44 height 18
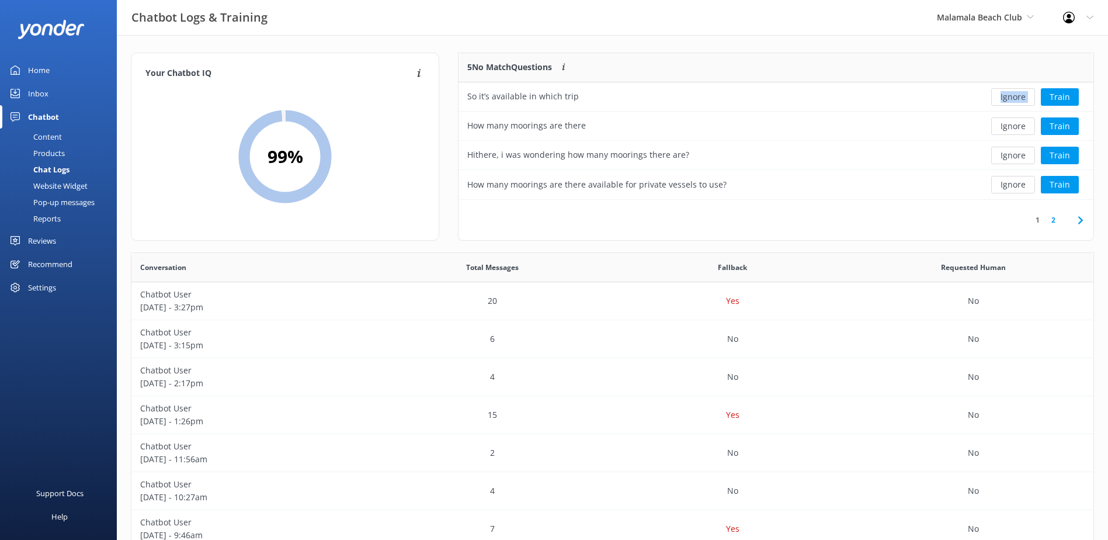
click at [1013, 97] on div "Ignore Train" at bounding box center [1029, 97] width 112 height 18
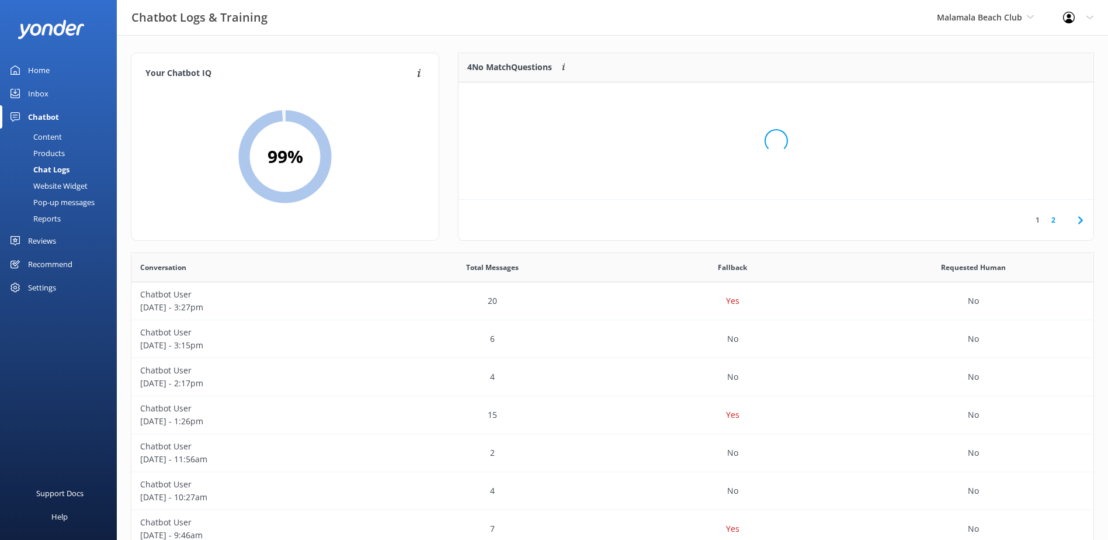
click at [1013, 95] on div "Loading.." at bounding box center [775, 141] width 611 height 540
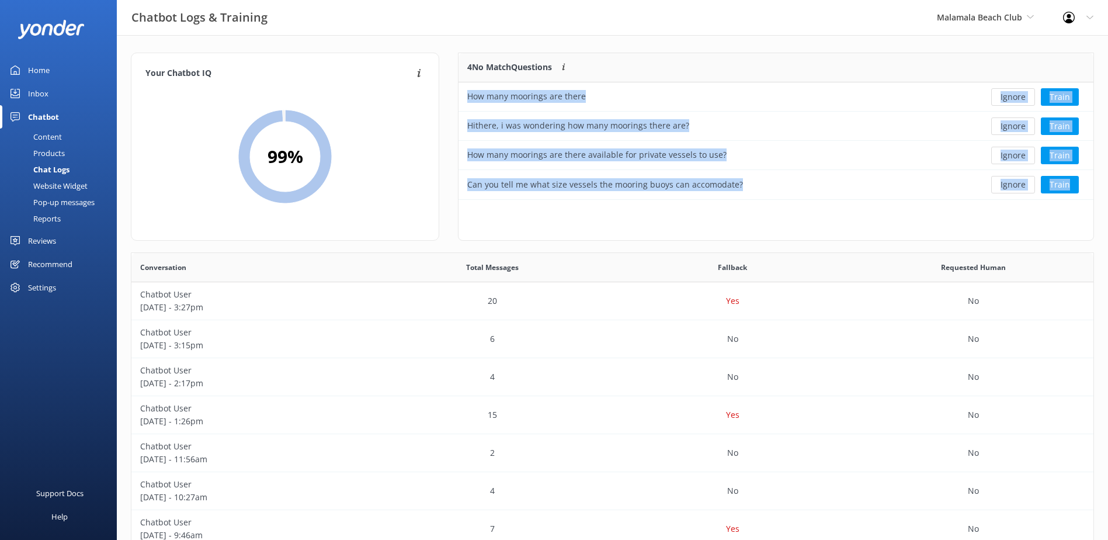
click at [1013, 95] on button "Ignore" at bounding box center [1013, 97] width 44 height 18
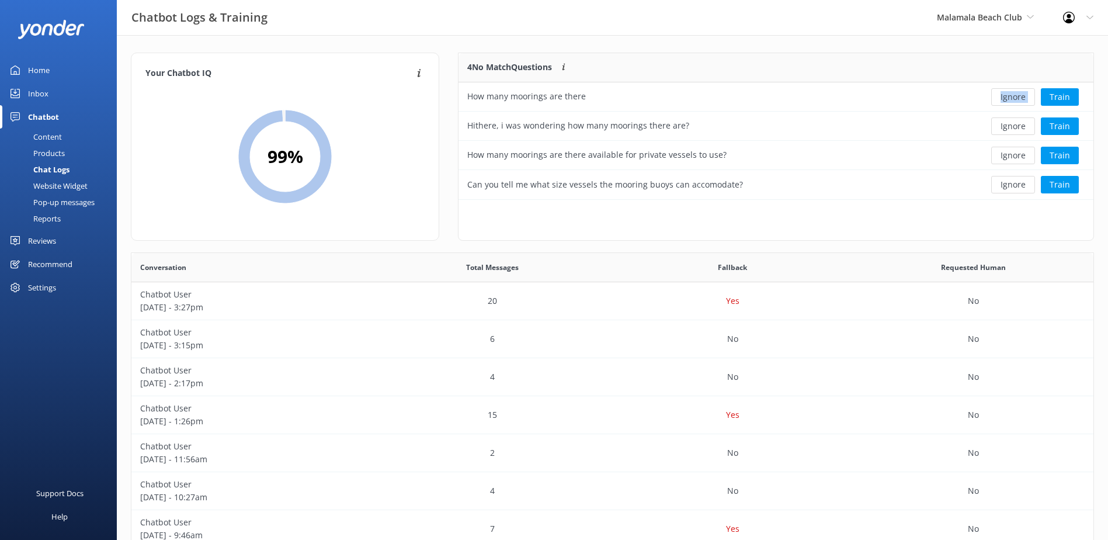
click at [1013, 95] on div "Ignore Train" at bounding box center [1029, 97] width 112 height 18
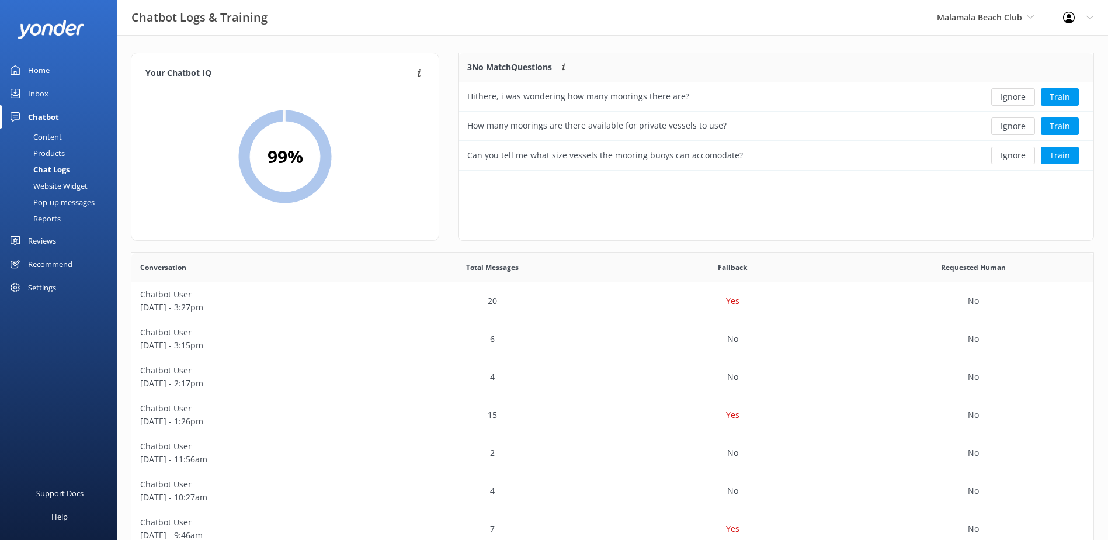
scroll to position [109, 625]
click at [1013, 95] on button "Ignore" at bounding box center [1013, 97] width 44 height 18
click at [1013, 95] on div "Ignore Train" at bounding box center [1029, 97] width 112 height 18
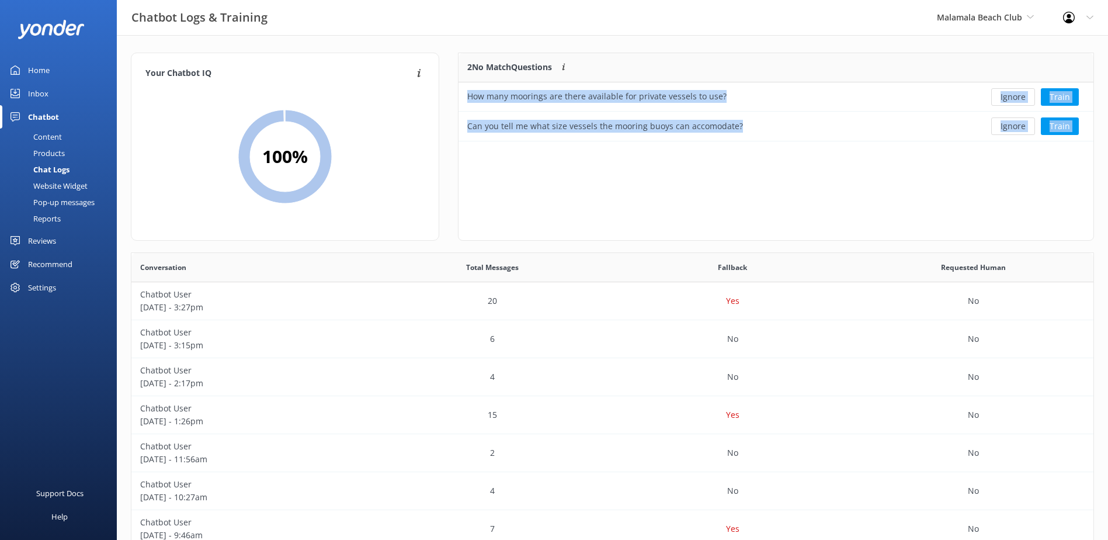
click at [1013, 95] on button "Ignore" at bounding box center [1013, 97] width 44 height 18
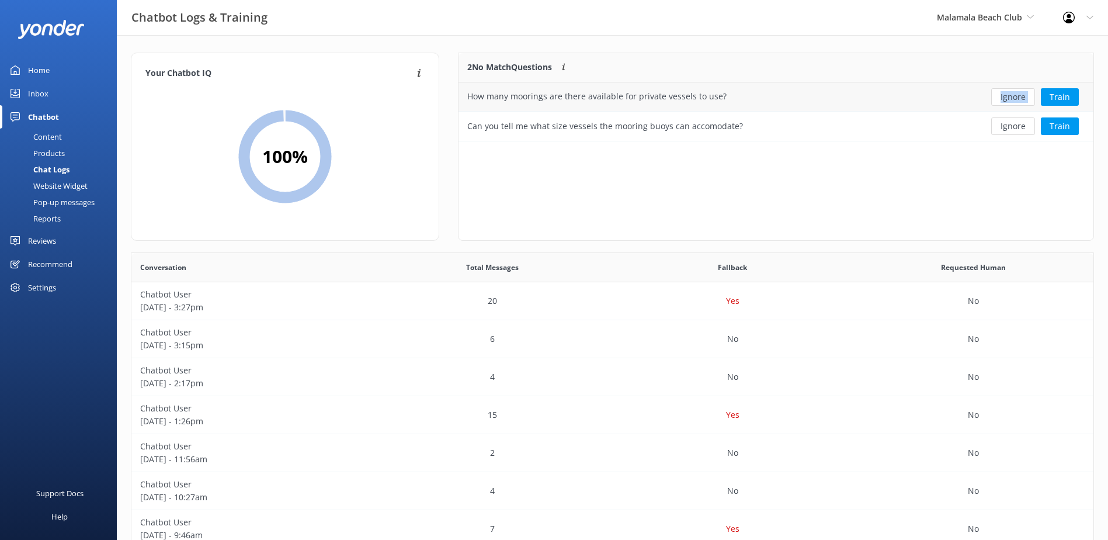
click at [1013, 95] on div "Ignore Train" at bounding box center [1029, 97] width 112 height 18
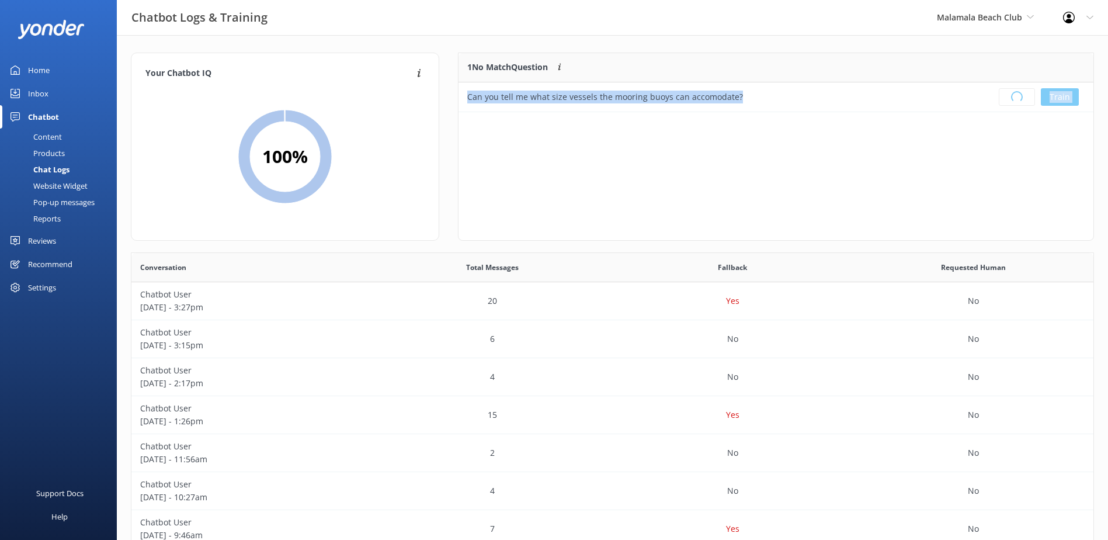
scroll to position [50, 625]
click at [1013, 94] on div "Loading.. Train" at bounding box center [1029, 97] width 112 height 18
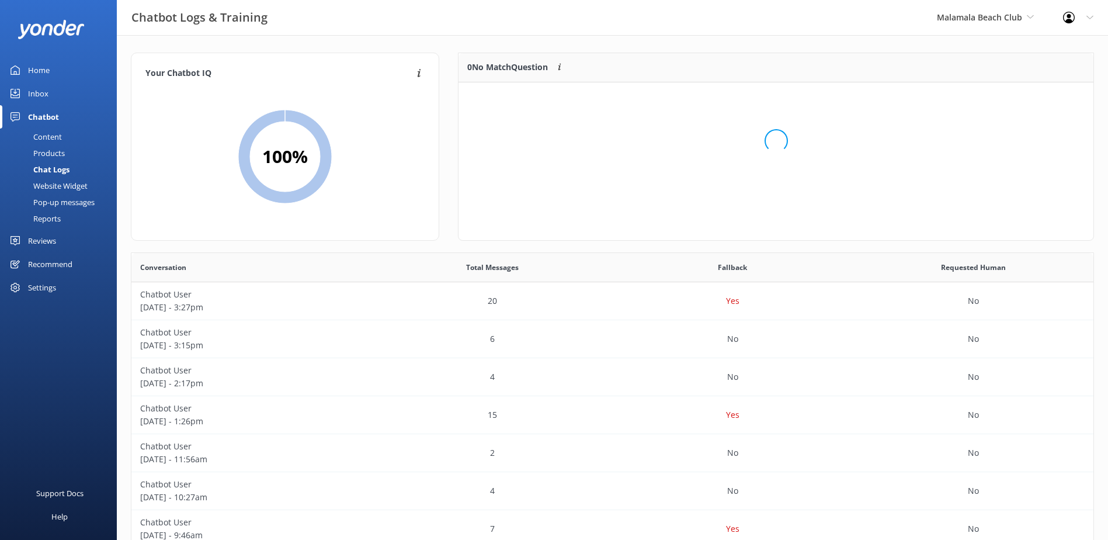
click at [1016, 91] on div "Loading.." at bounding box center [775, 141] width 611 height 540
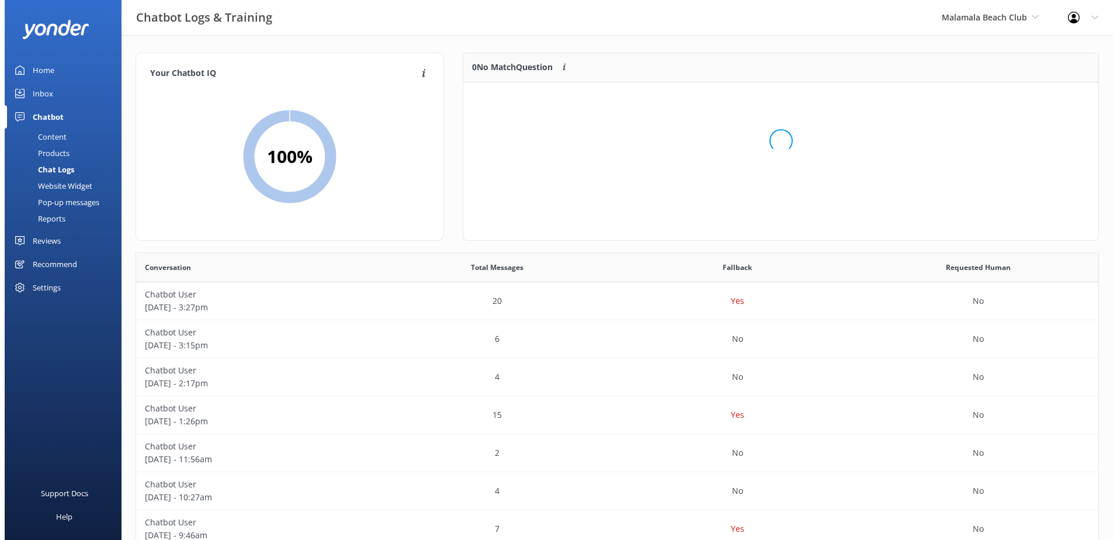
scroll to position [137, 625]
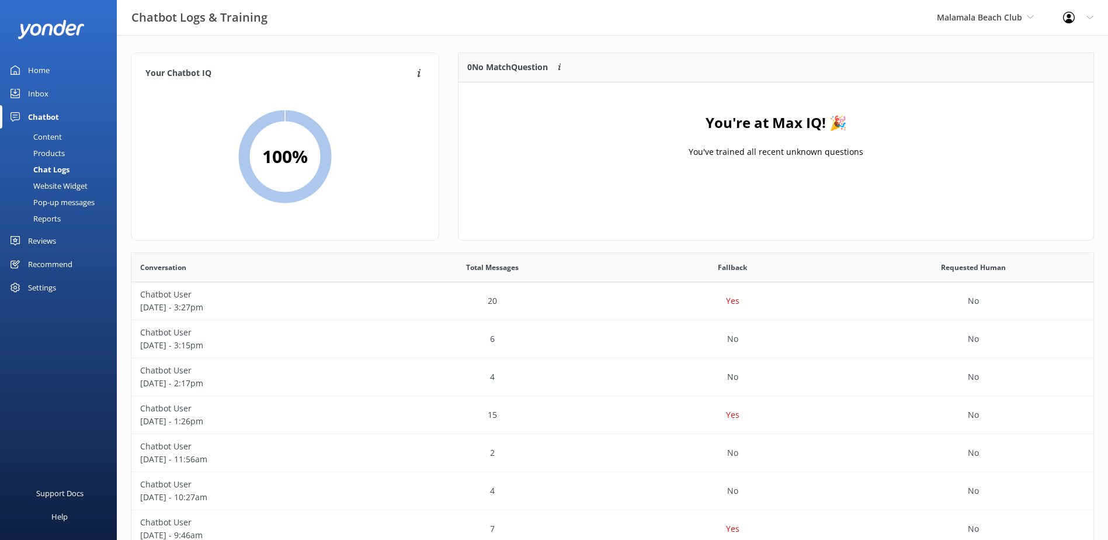
click at [87, 100] on link "Inbox" at bounding box center [58, 93] width 117 height 23
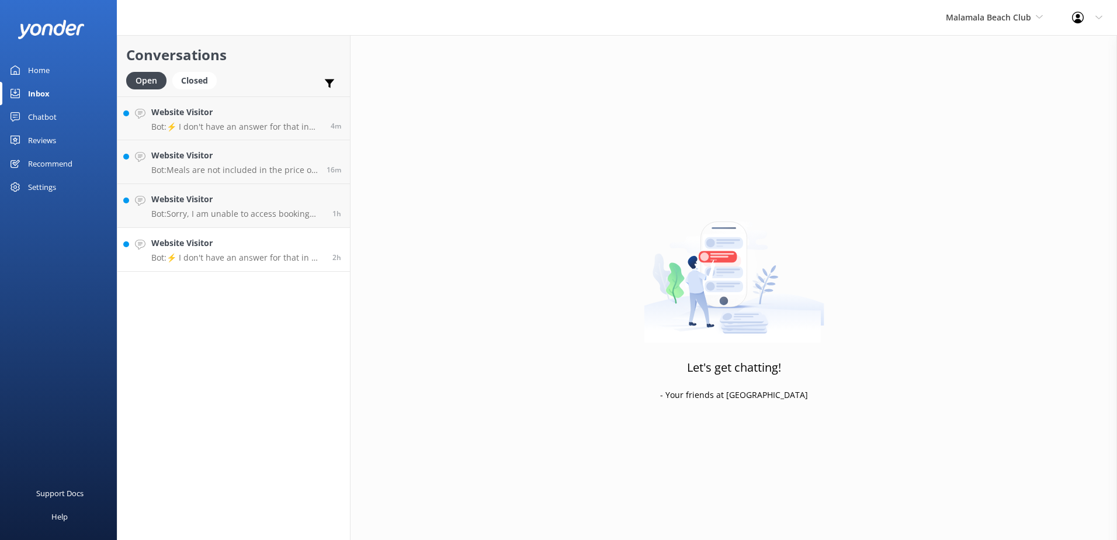
click at [269, 265] on link "Website Visitor Bot: ⚡ I don't have an answer for that in my knowledge base. Pl…" at bounding box center [233, 250] width 232 height 44
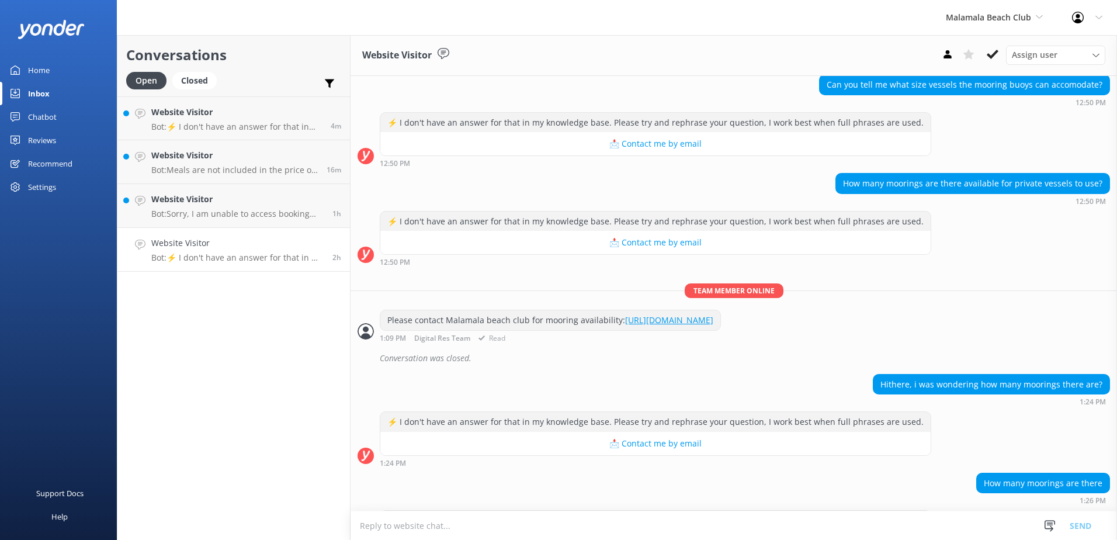
scroll to position [429, 0]
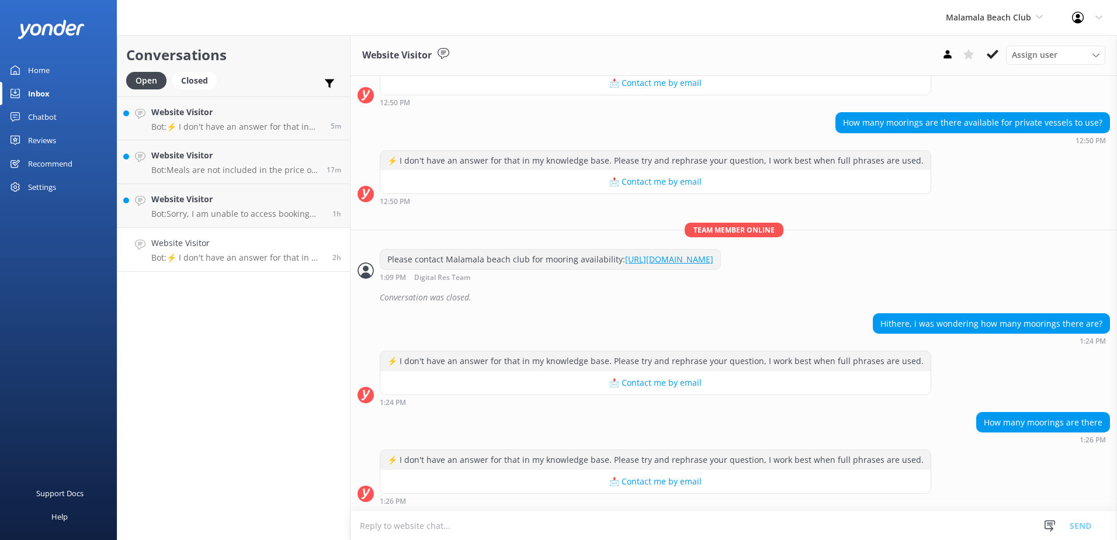
click at [537, 519] on textarea at bounding box center [733, 525] width 766 height 29
type textarea "The"
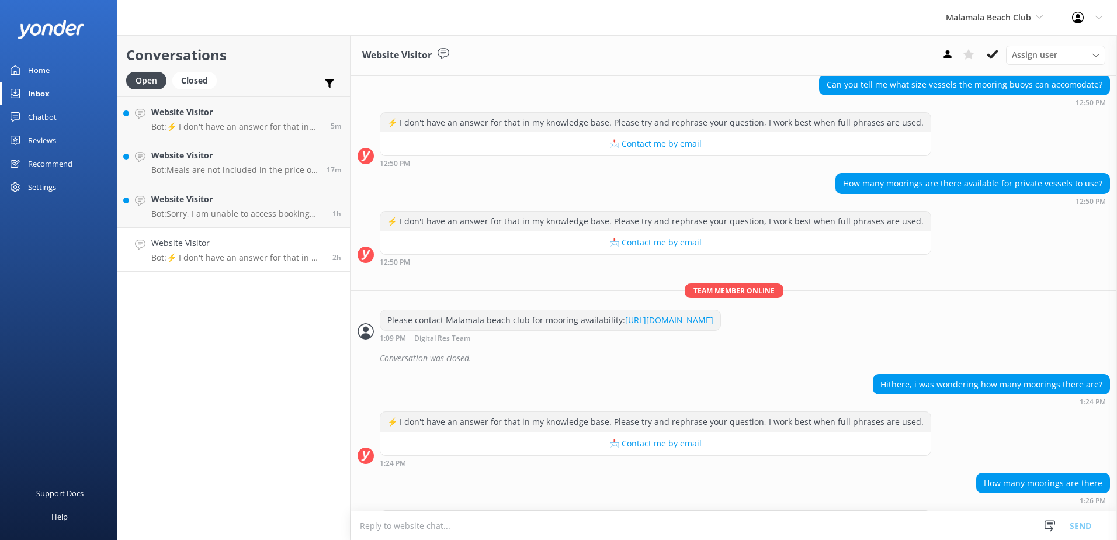
scroll to position [429, 0]
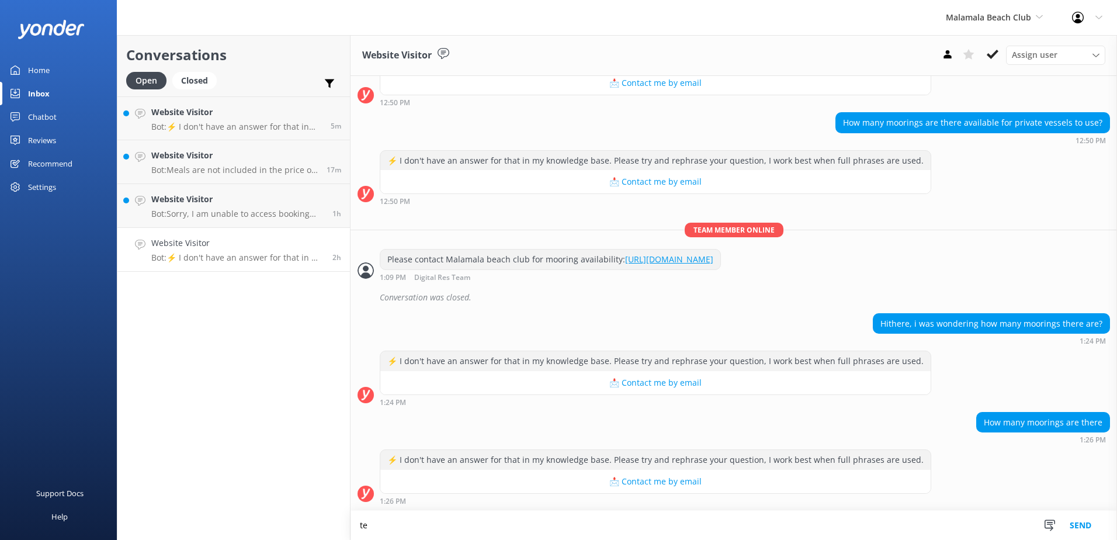
type textarea "t"
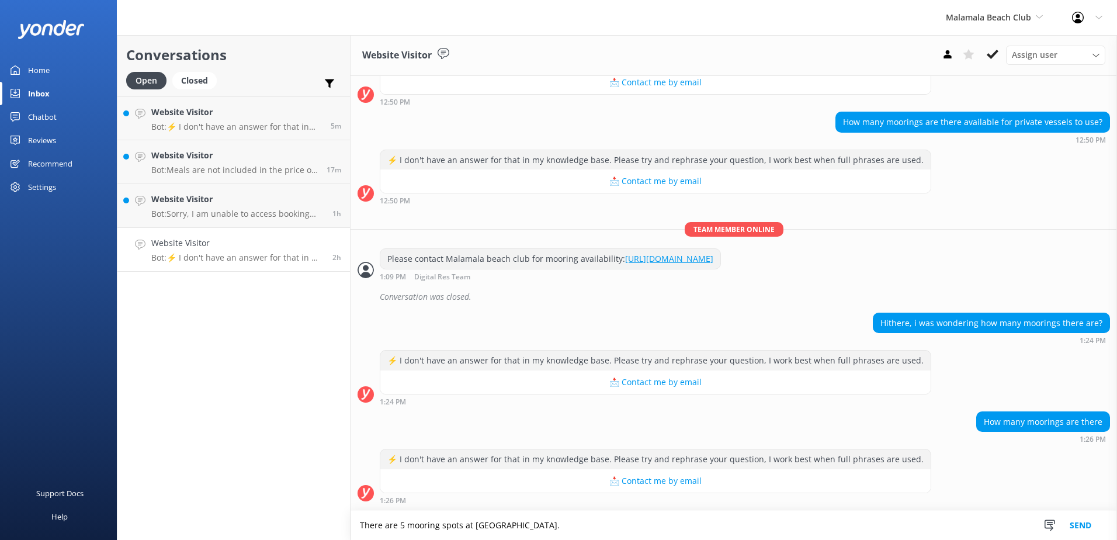
type textarea "There are 5 mooring spots at Malamala beach club."
click at [1073, 526] on button "Send" at bounding box center [1080, 524] width 44 height 29
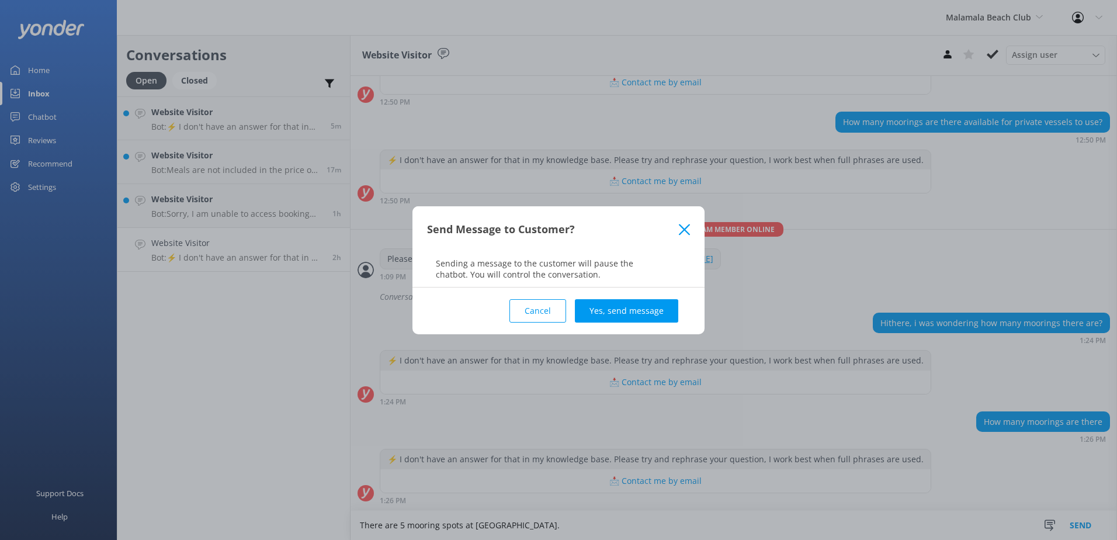
click at [669, 308] on button "Yes, send message" at bounding box center [626, 310] width 103 height 23
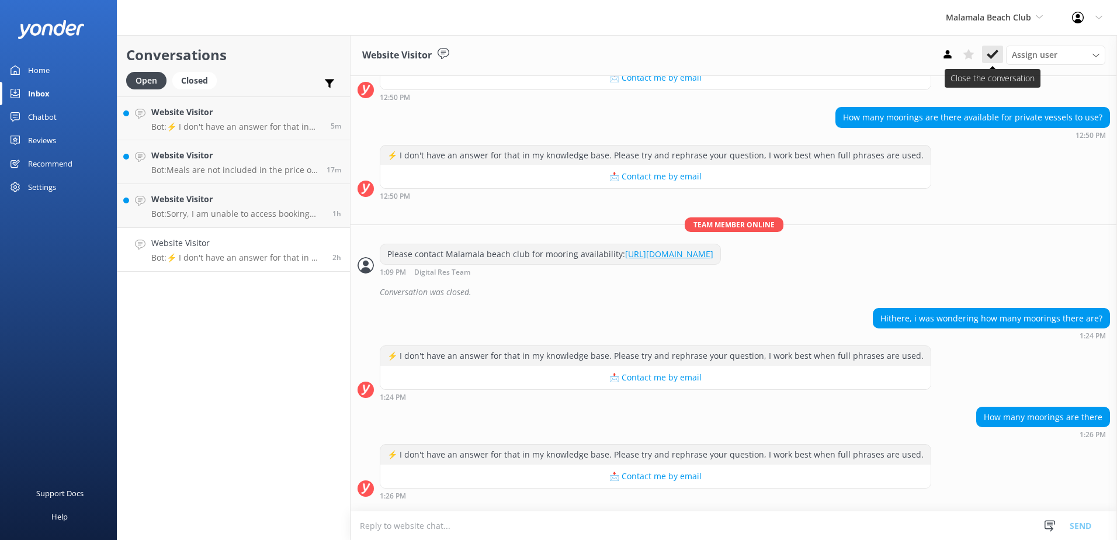
scroll to position [505, 0]
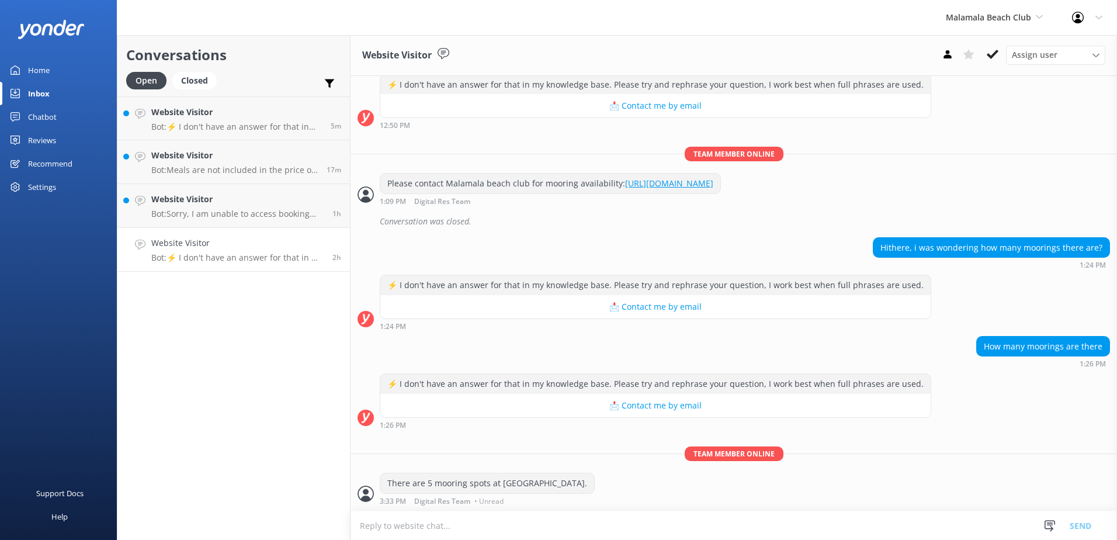
click at [993, 55] on use at bounding box center [992, 54] width 12 height 9
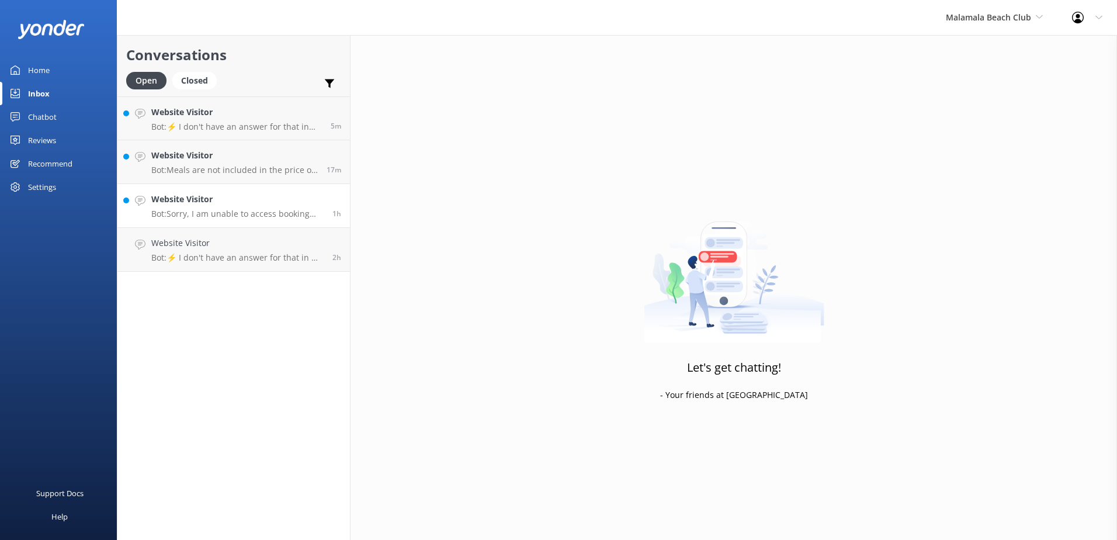
click at [220, 213] on p "Bot: Sorry, I am unable to access booking information. For this, you need to co…" at bounding box center [237, 213] width 172 height 11
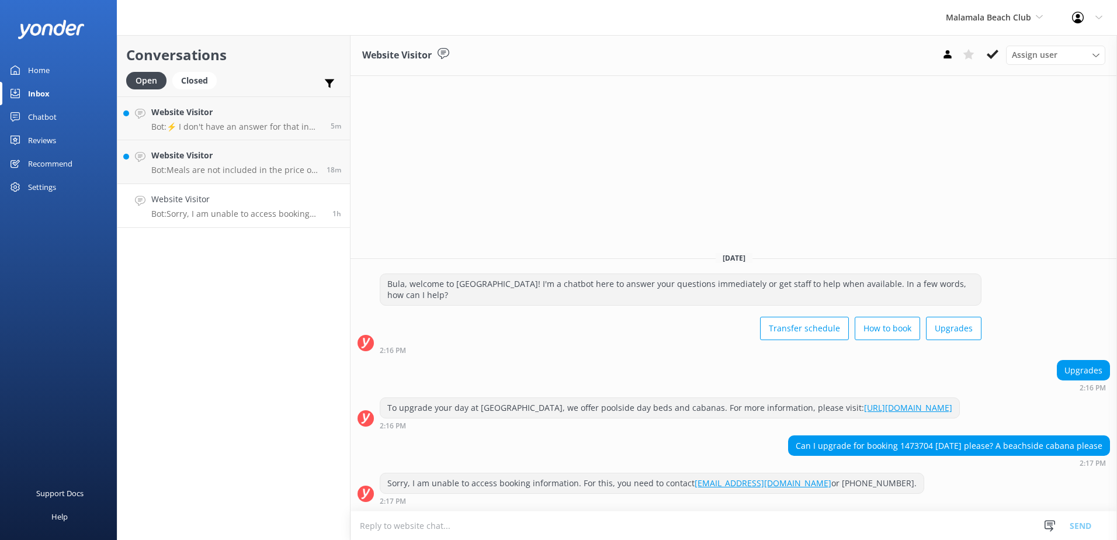
click at [789, 517] on textarea at bounding box center [733, 525] width 766 height 29
type textarea "Please note the beachside cabanas are full booked out for the 11th of September."
click at [1089, 526] on button "Send" at bounding box center [1080, 524] width 44 height 29
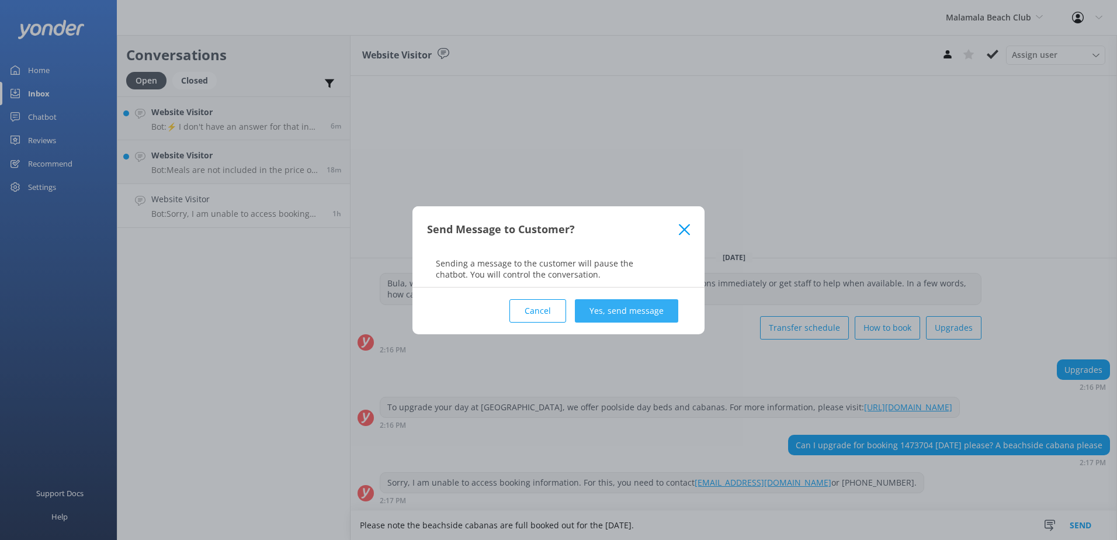
click at [607, 310] on button "Yes, send message" at bounding box center [626, 310] width 103 height 23
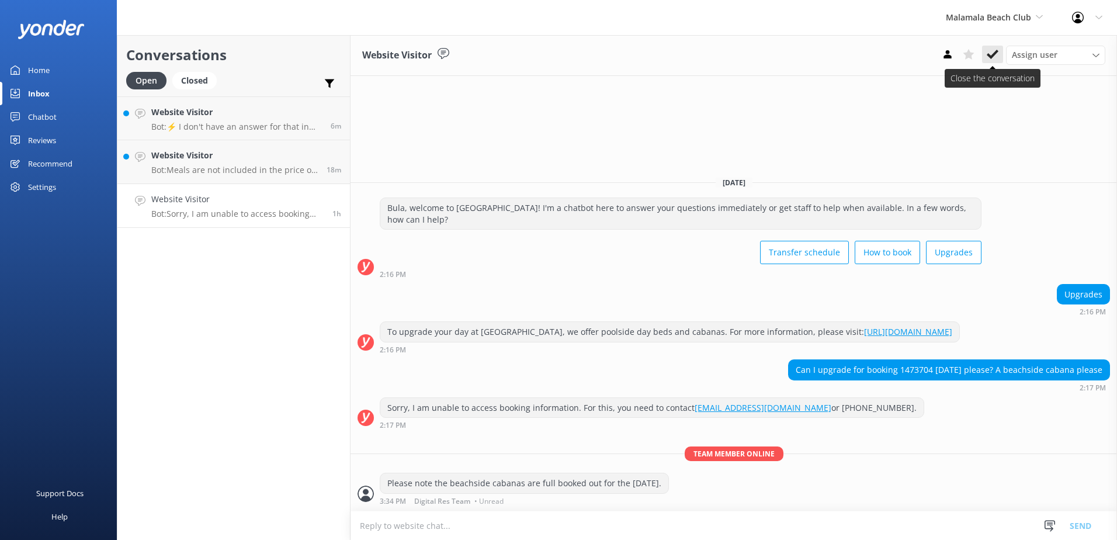
click at [993, 58] on icon at bounding box center [992, 54] width 12 height 12
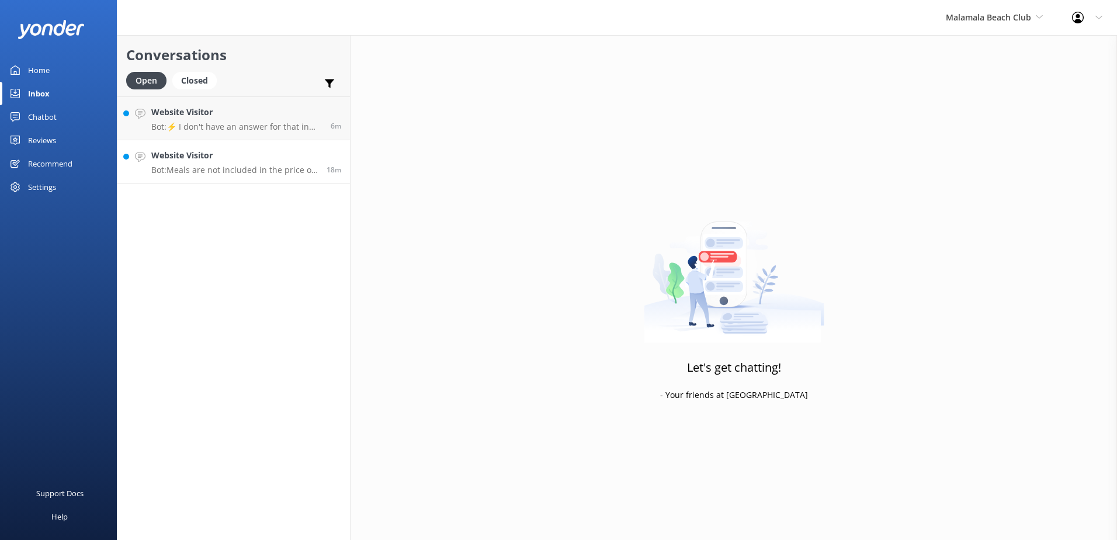
click at [258, 165] on p "Bot: Meals are not included in the price of a full day pass at Malamala Beach C…" at bounding box center [234, 170] width 166 height 11
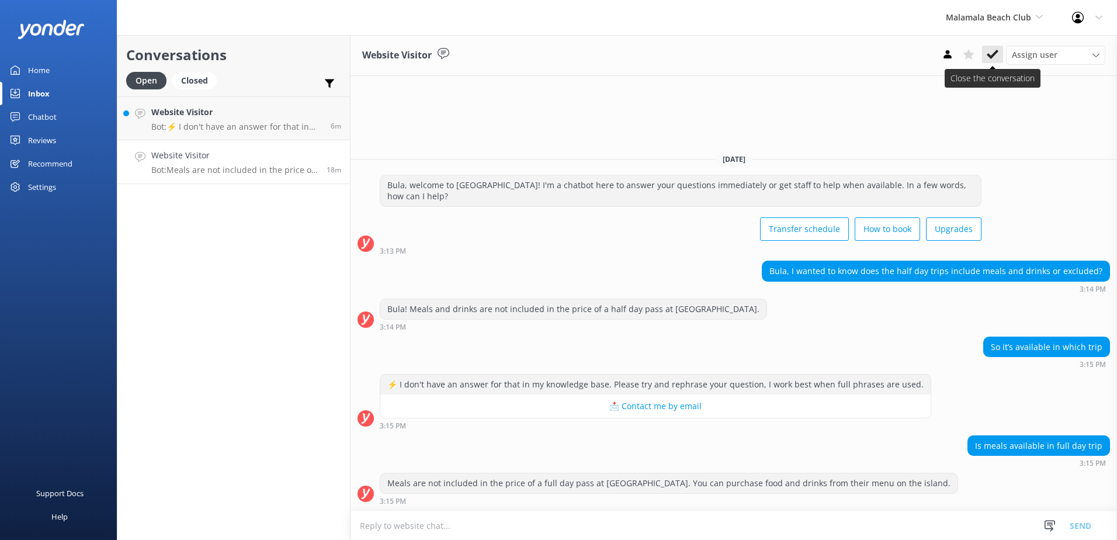
click at [987, 60] on icon at bounding box center [992, 54] width 12 height 12
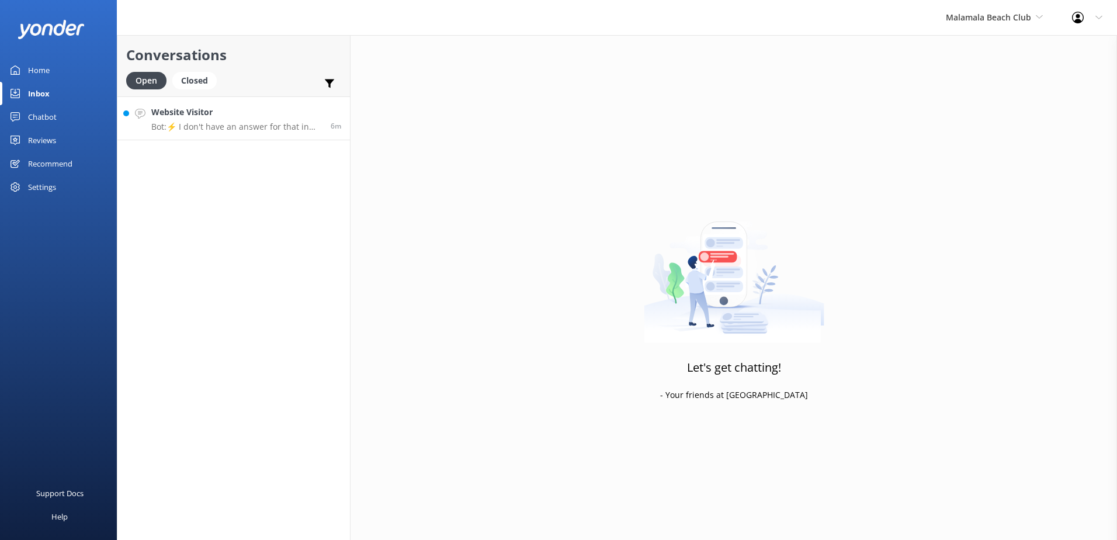
click at [260, 123] on p "Bot: ⚡ I don't have an answer for that in my knowledge base. Please try and rep…" at bounding box center [236, 126] width 171 height 11
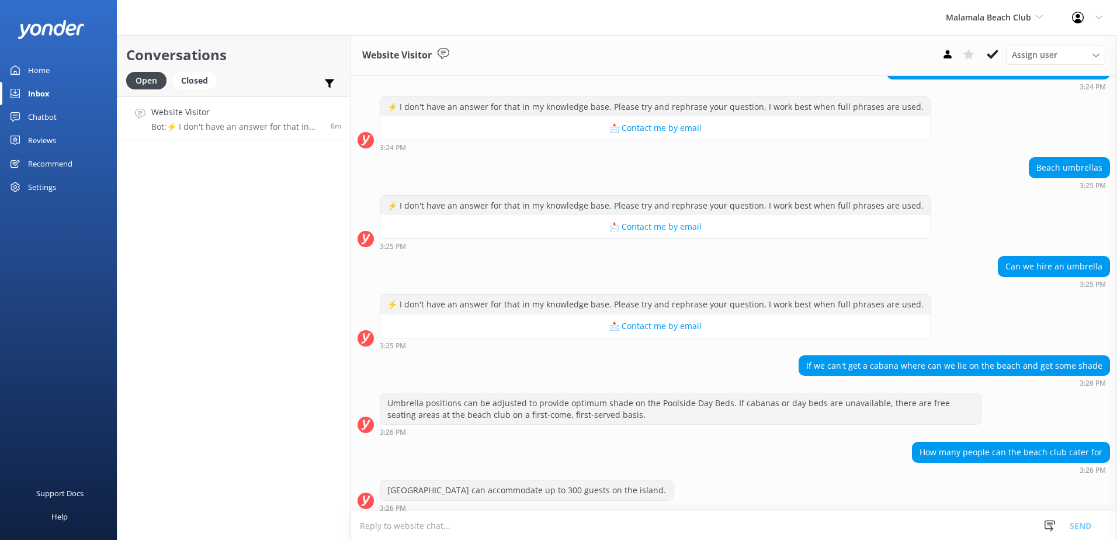
scroll to position [576, 0]
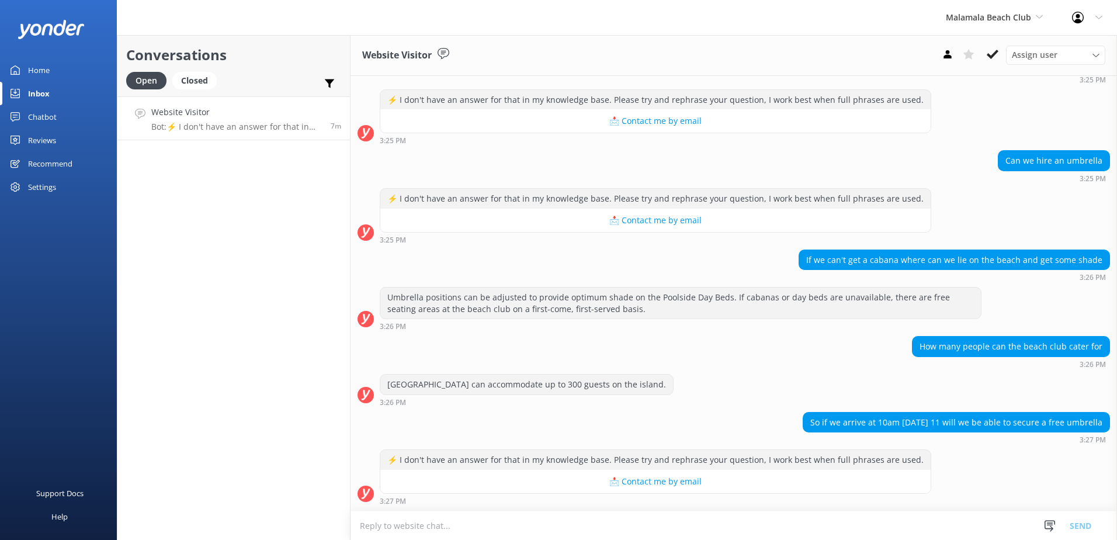
click at [420, 529] on textarea at bounding box center [733, 525] width 766 height 29
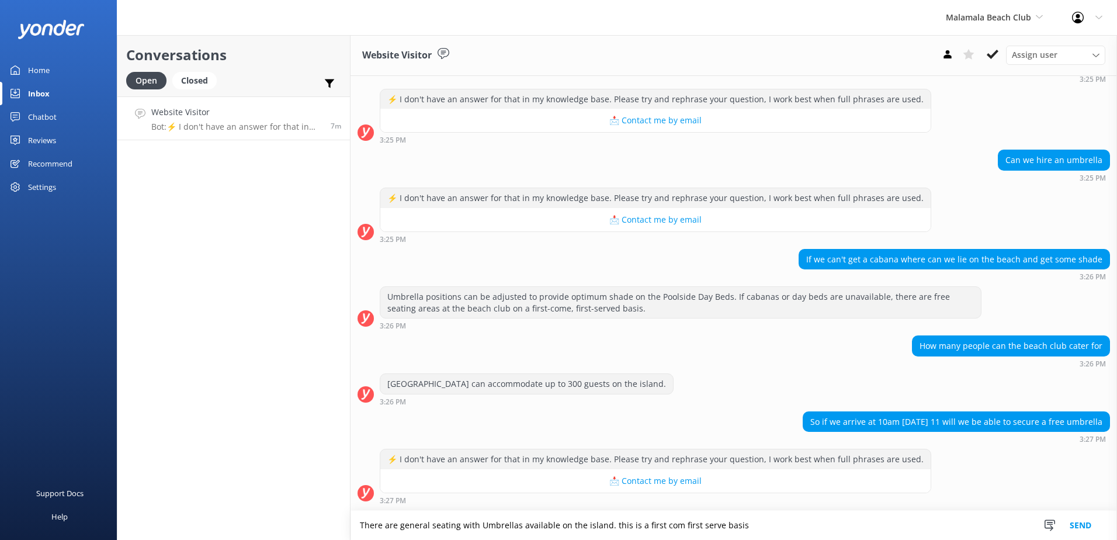
click at [791, 513] on textarea "There are general seating with Umbrellas available on the island. this is a fir…" at bounding box center [733, 524] width 766 height 29
drag, startPoint x: 805, startPoint y: 526, endPoint x: 40, endPoint y: 454, distance: 767.9
click at [48, 454] on div "Malamala Beach Club South Sea Sailing South Sea Cruises Malamala Beach Club Awe…" at bounding box center [558, 287] width 1117 height 505
paste textarea "General seating with umbrellas is available on the island on a first-come, firs…"
type textarea "General seating with umbrellas is available on the island on a first-come, firs…"
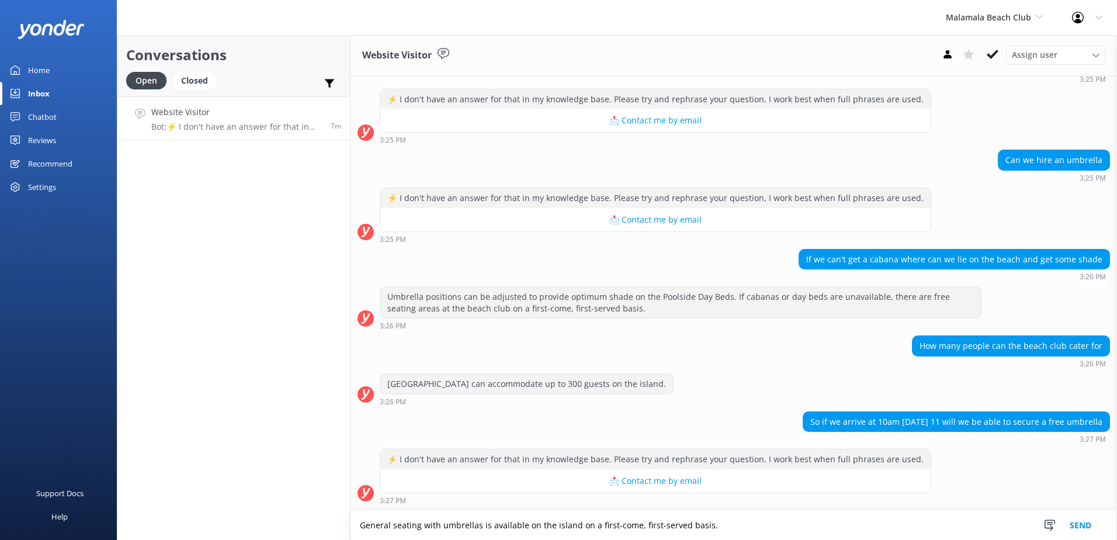
click at [1027, 517] on div "Snippets Manage Save time responding and get consistent tone of response by cre…" at bounding box center [1071, 524] width 91 height 29
click at [1095, 526] on button "Send" at bounding box center [1080, 524] width 44 height 29
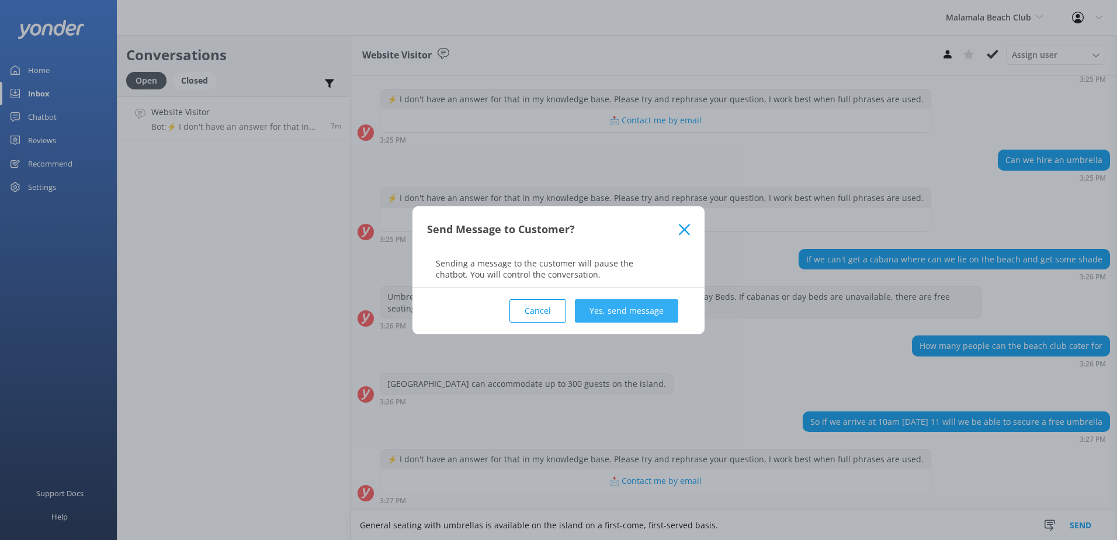
click at [637, 315] on button "Yes, send message" at bounding box center [626, 310] width 103 height 23
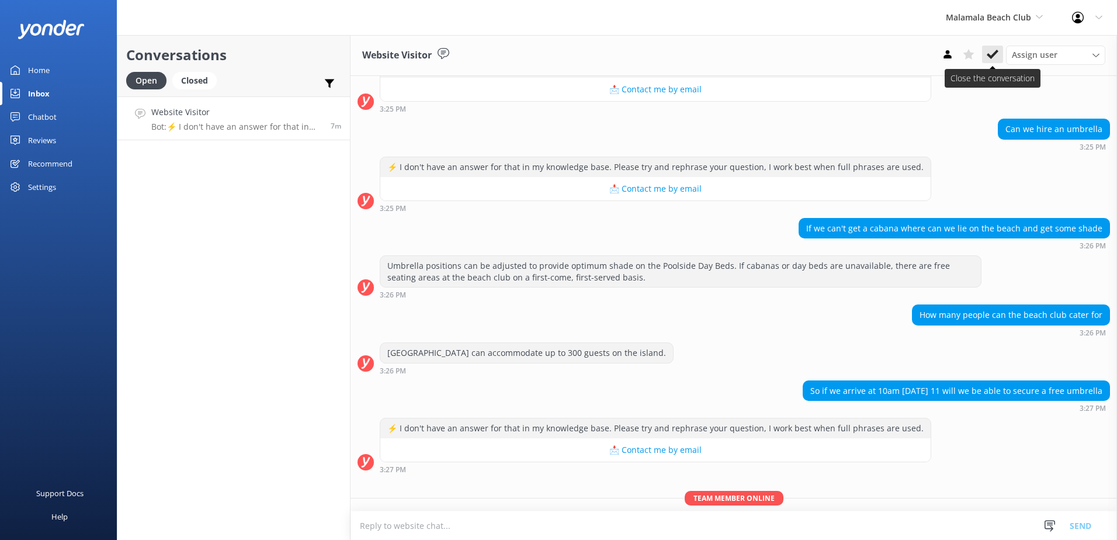
scroll to position [652, 0]
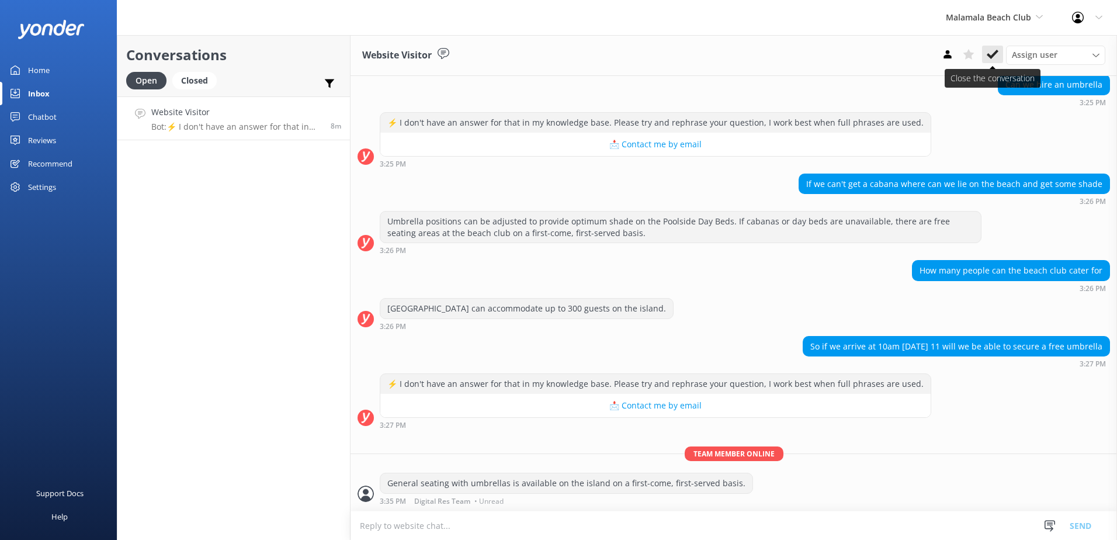
click at [993, 51] on icon at bounding box center [992, 54] width 12 height 12
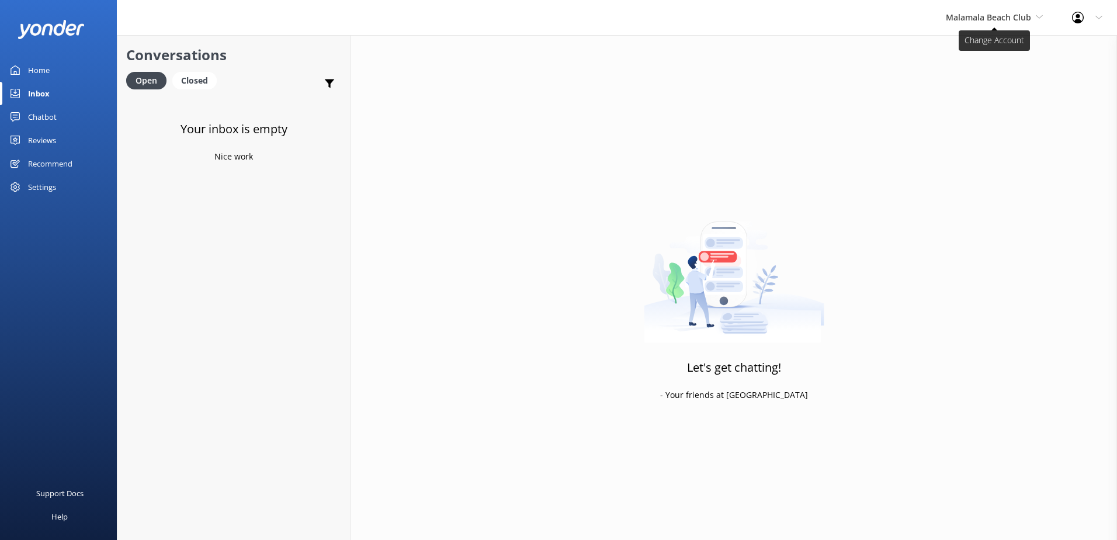
click at [1007, 22] on span "Malamala Beach Club" at bounding box center [994, 17] width 97 height 13
click at [978, 120] on link "Awesome Adventures Fiji" at bounding box center [989, 133] width 117 height 28
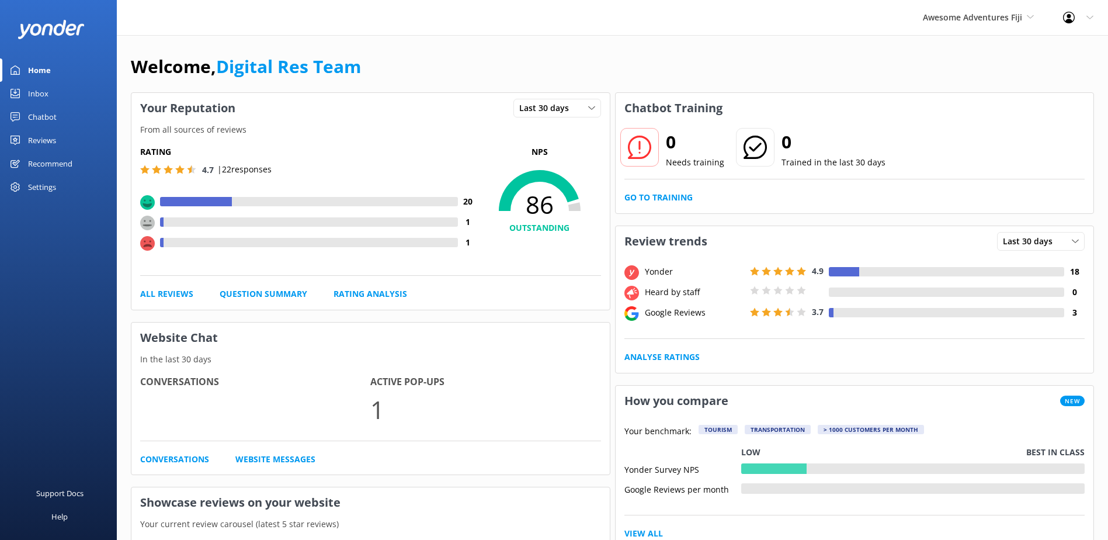
click at [78, 98] on link "Inbox" at bounding box center [58, 93] width 117 height 23
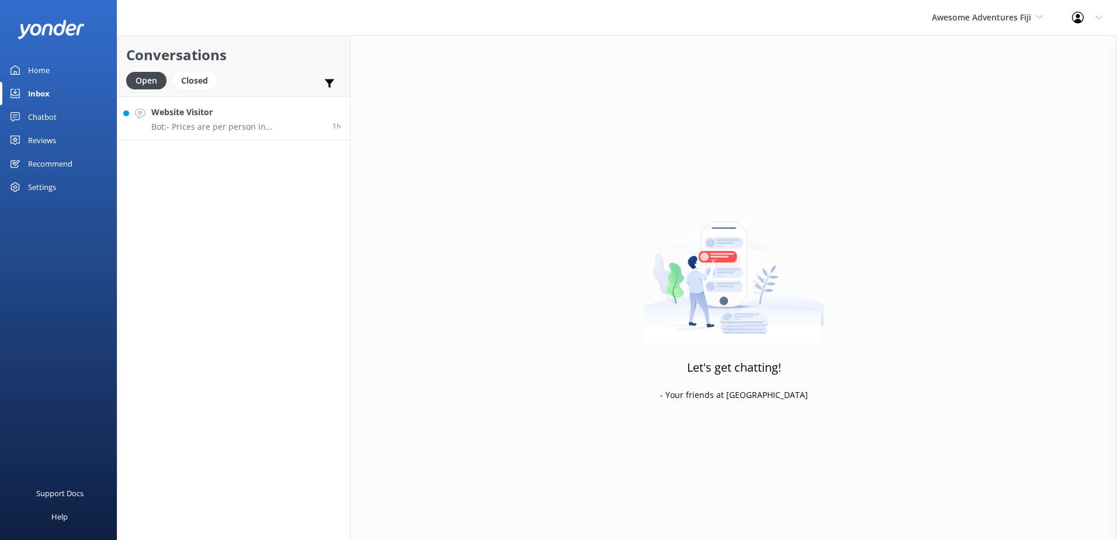
click at [263, 128] on p "Bot: - Prices are per person in Fiji Dollars, and an online administration fee …" at bounding box center [237, 126] width 172 height 11
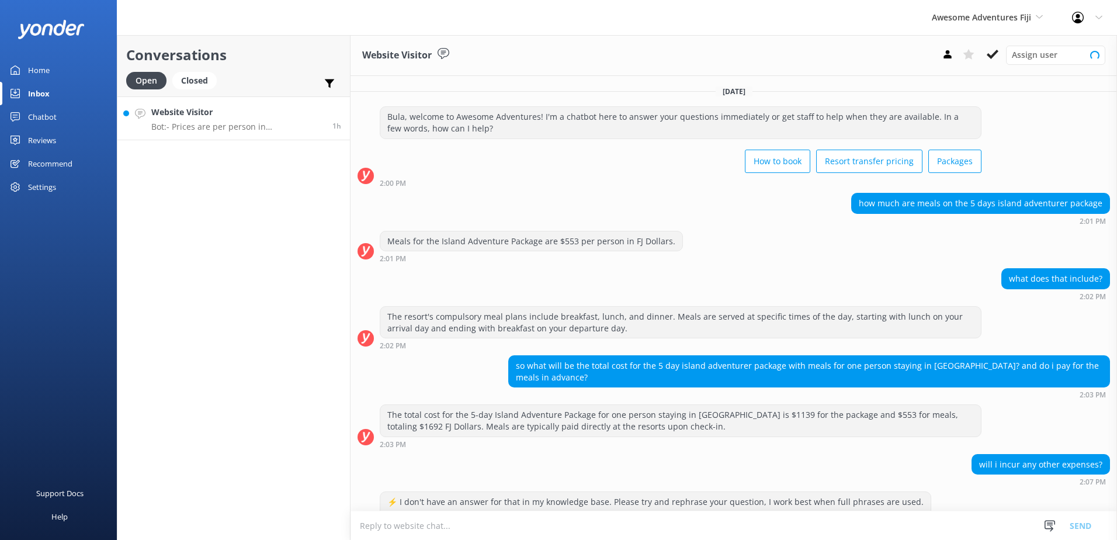
click at [263, 128] on p "Bot: - Prices are per person in Fiji Dollars, and an online administration fee …" at bounding box center [237, 126] width 172 height 11
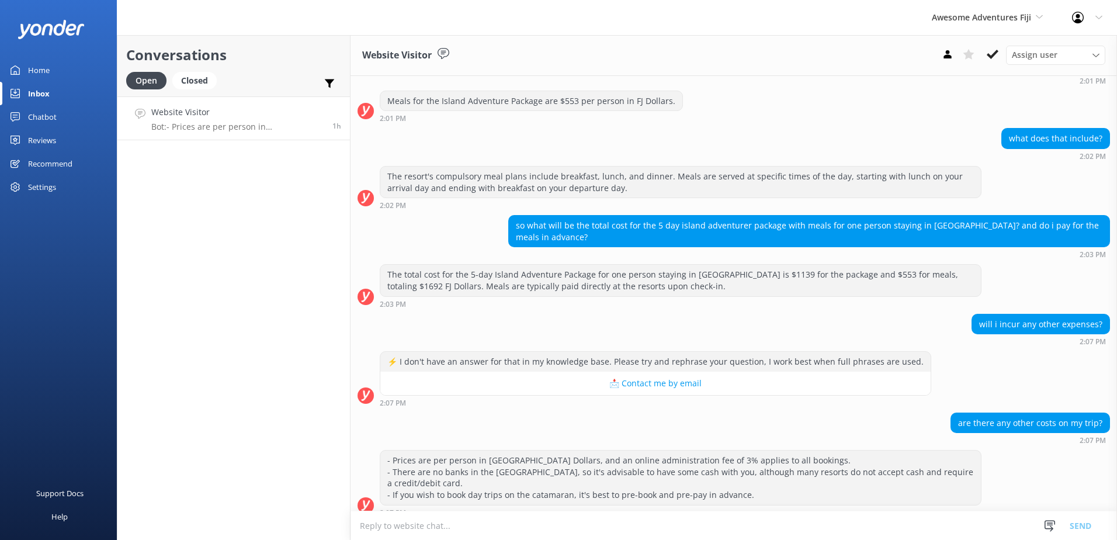
click at [683, 519] on textarea at bounding box center [733, 525] width 766 height 29
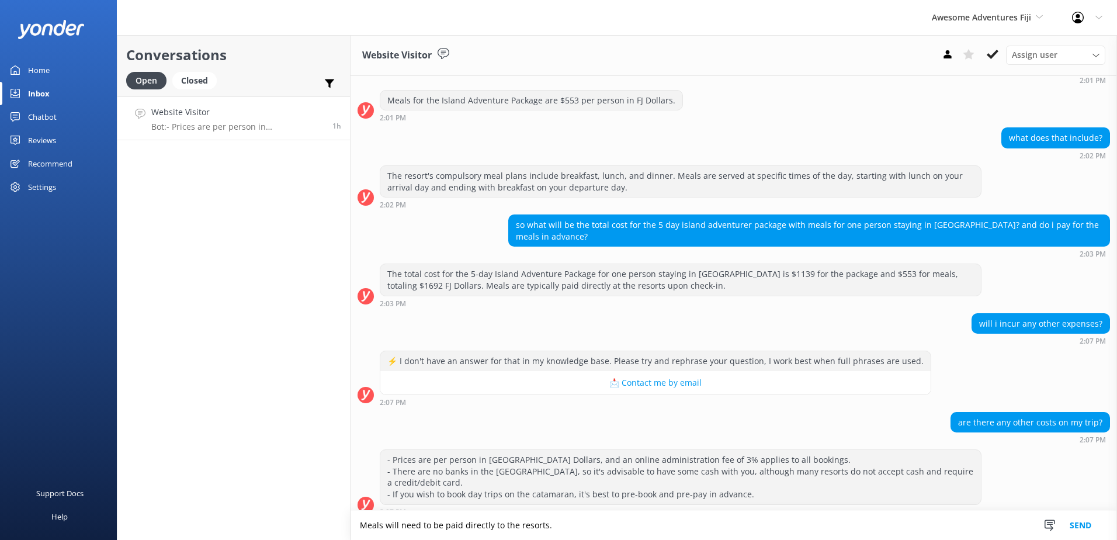
type textarea "Meals will need to be paid directly to the resorts."
click at [1087, 533] on button "Send" at bounding box center [1080, 524] width 44 height 29
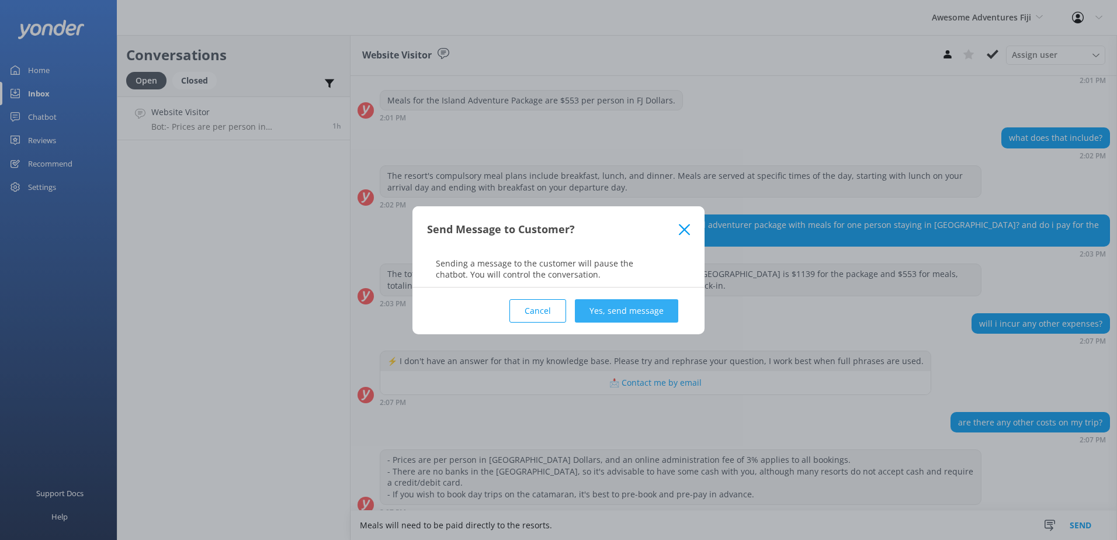
click at [631, 311] on button "Yes, send message" at bounding box center [626, 310] width 103 height 23
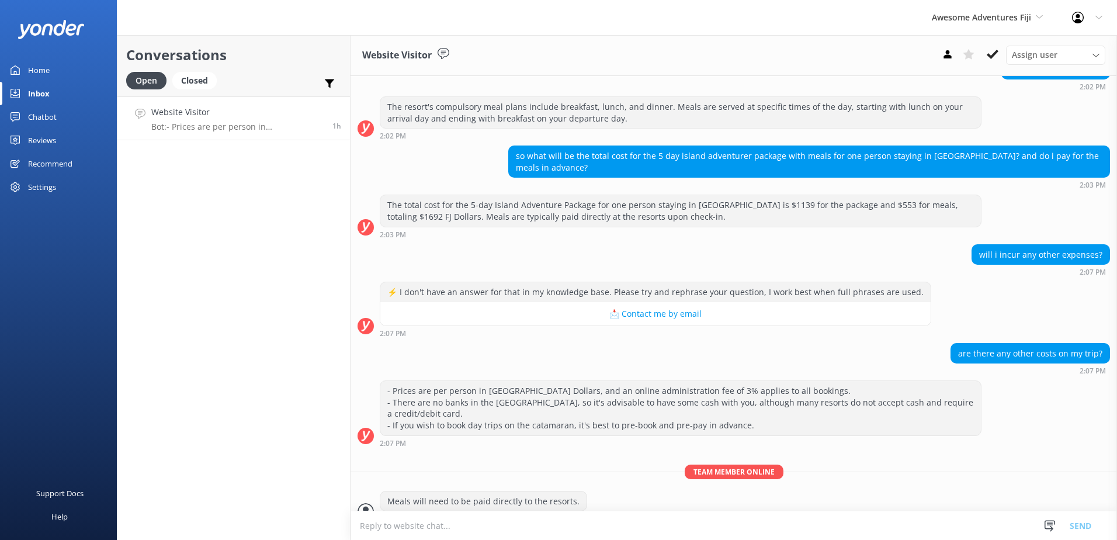
scroll to position [216, 0]
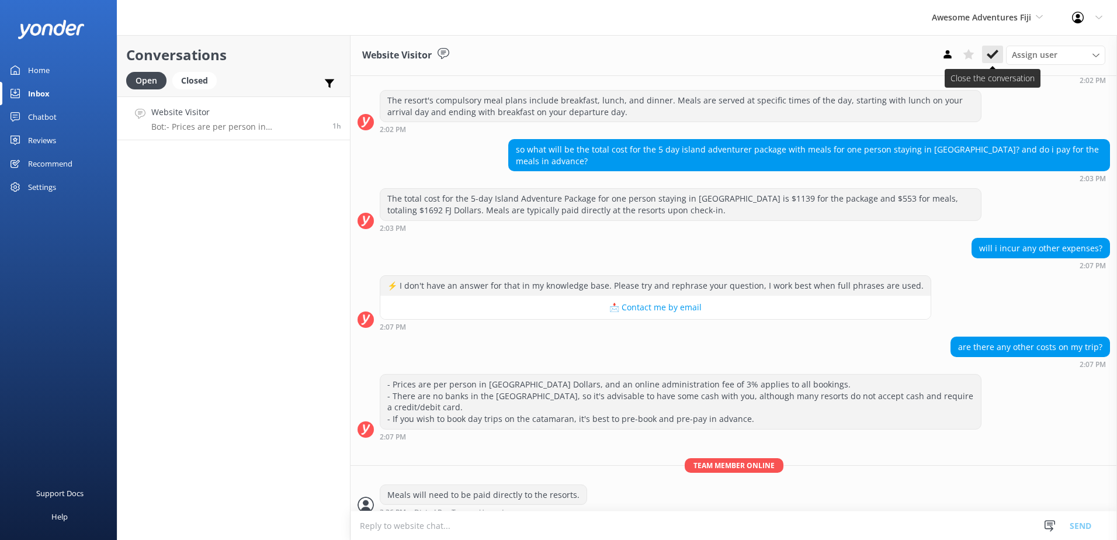
click at [996, 55] on icon at bounding box center [992, 54] width 12 height 12
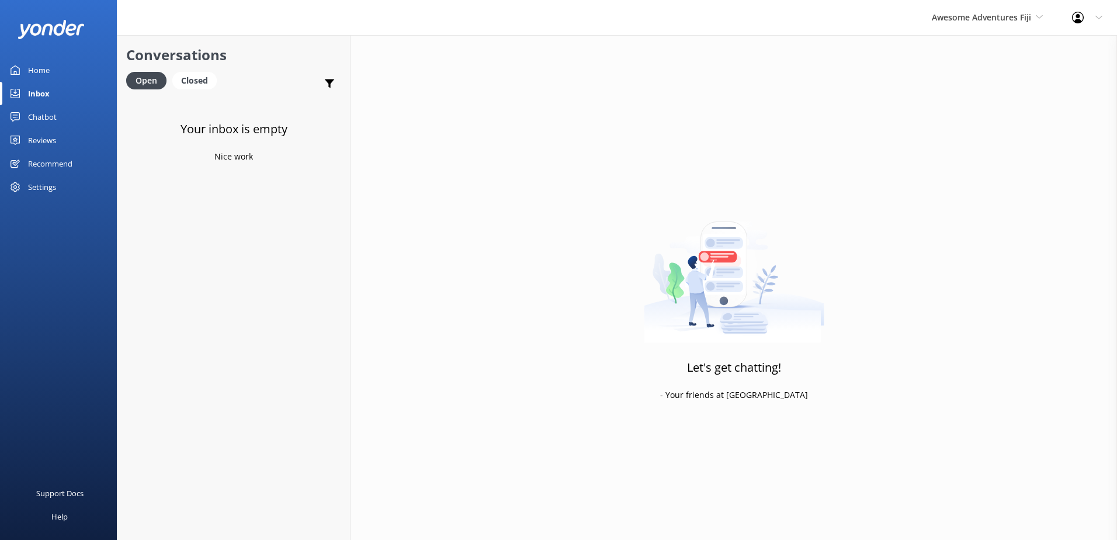
click at [51, 115] on div "Chatbot" at bounding box center [42, 116] width 29 height 23
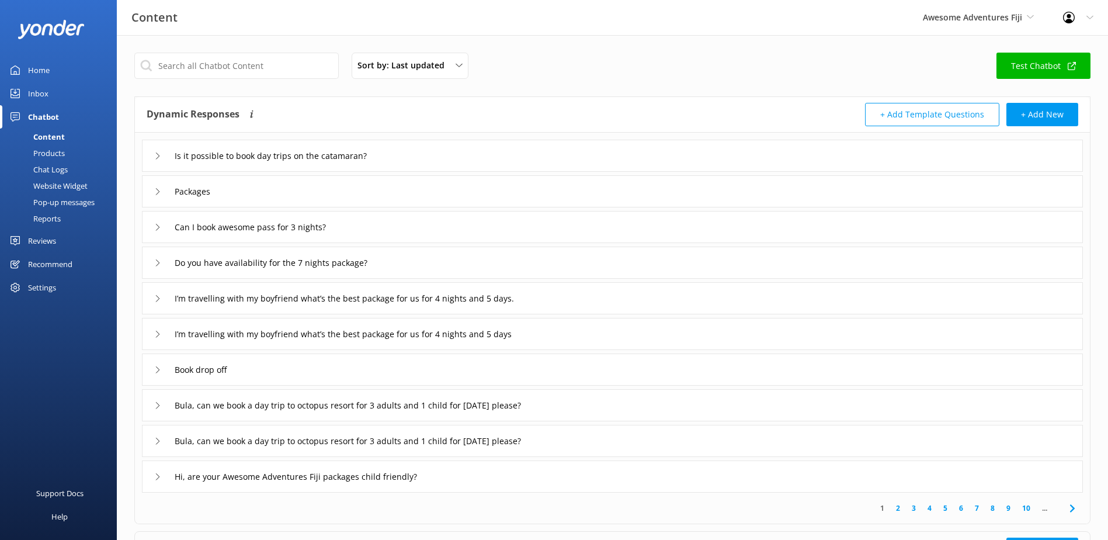
click at [62, 166] on div "Chat Logs" at bounding box center [37, 169] width 61 height 16
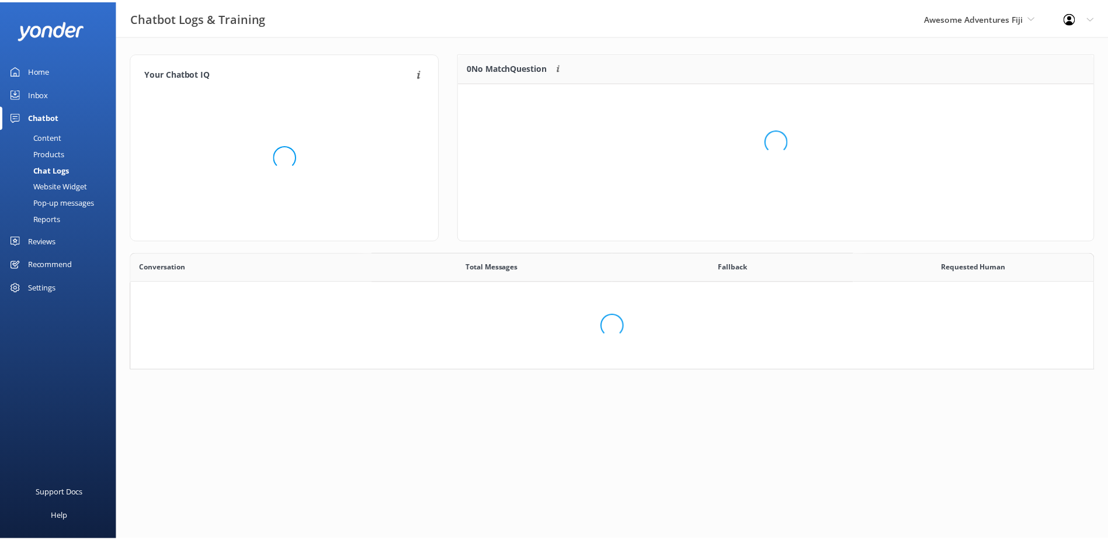
scroll to position [401, 953]
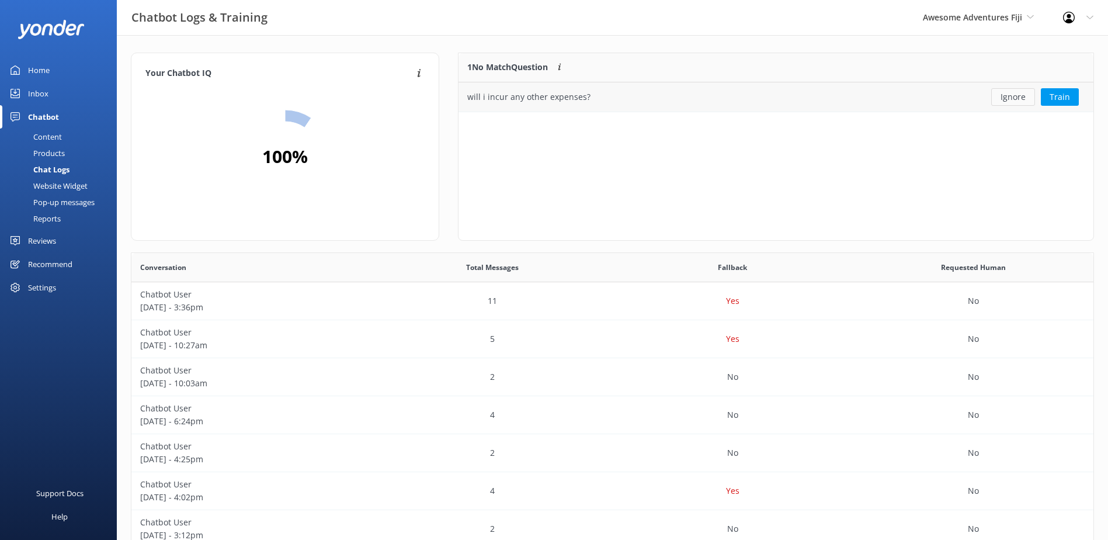
click at [1004, 98] on button "Ignore" at bounding box center [1013, 97] width 44 height 18
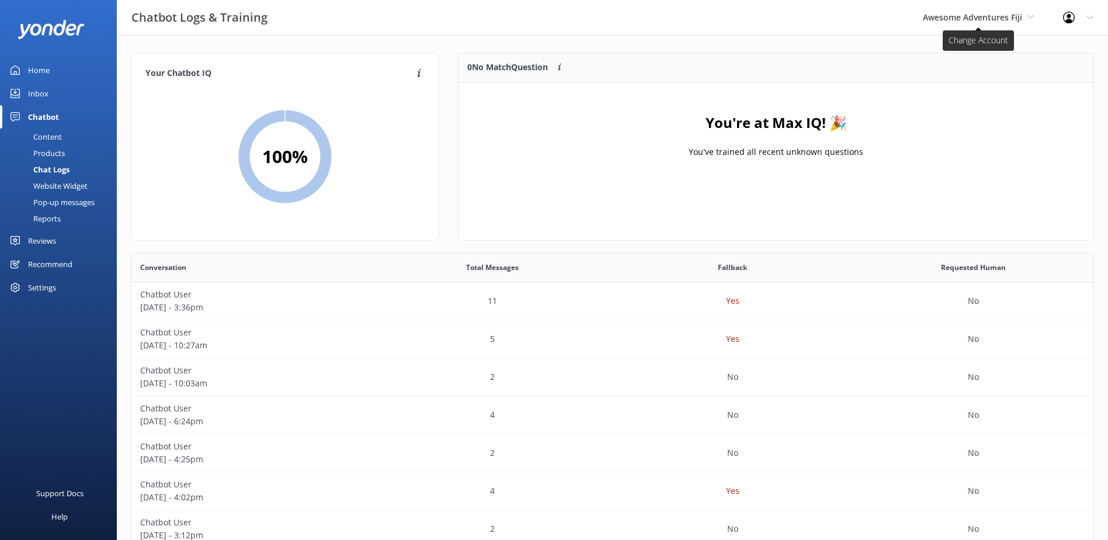
click at [1003, 20] on span "Awesome Adventures Fiji" at bounding box center [972, 17] width 99 height 11
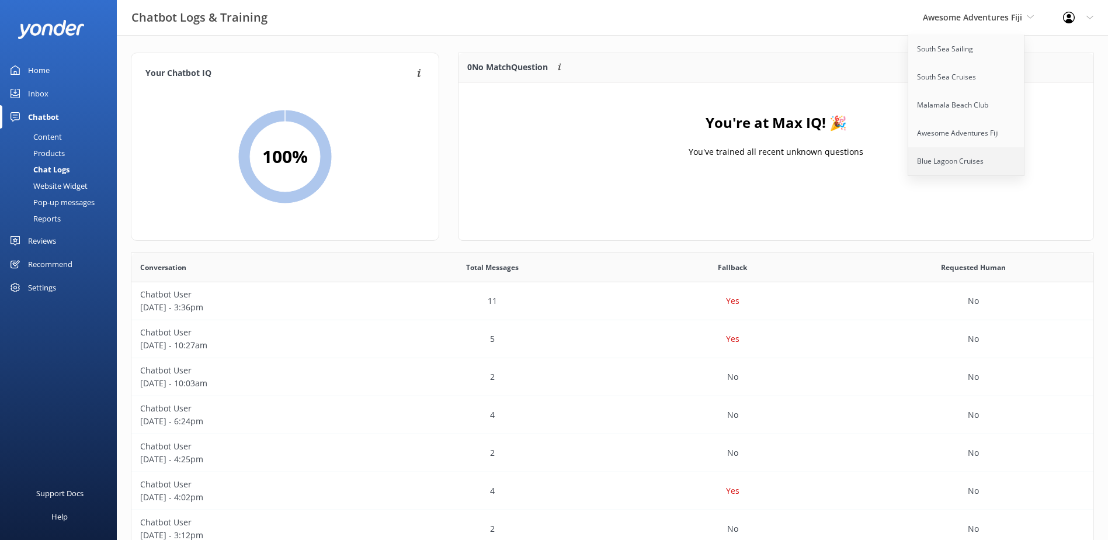
click at [962, 160] on link "Blue Lagoon Cruises" at bounding box center [966, 161] width 117 height 28
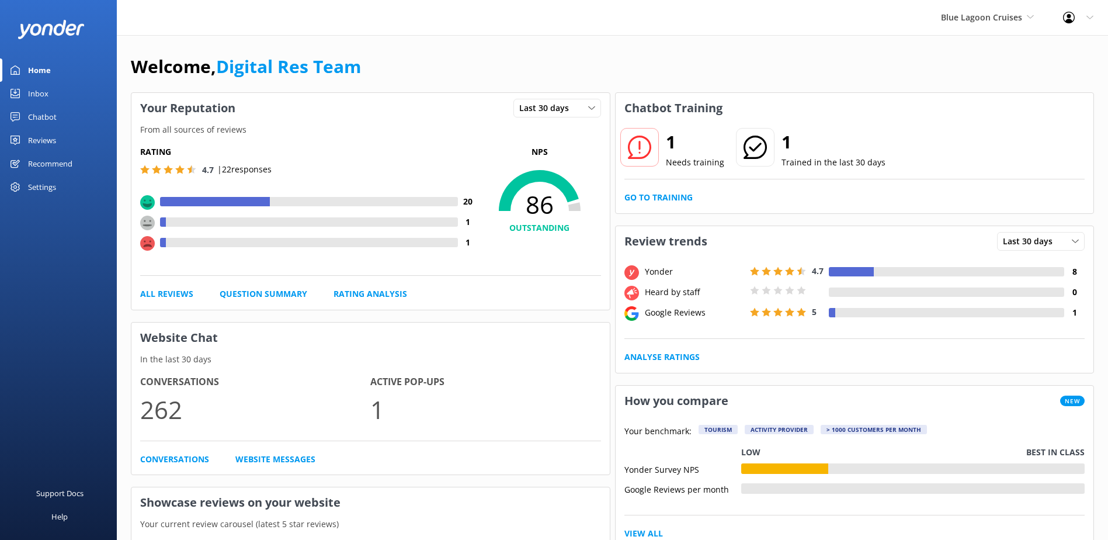
click at [39, 89] on div "Inbox" at bounding box center [38, 93] width 20 height 23
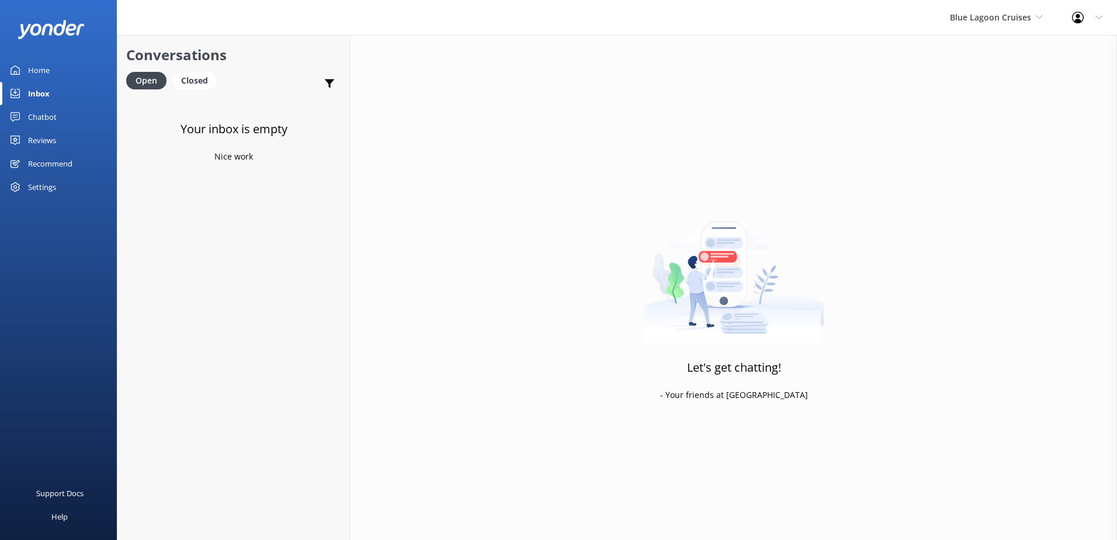
click at [51, 117] on div "Chatbot" at bounding box center [42, 116] width 29 height 23
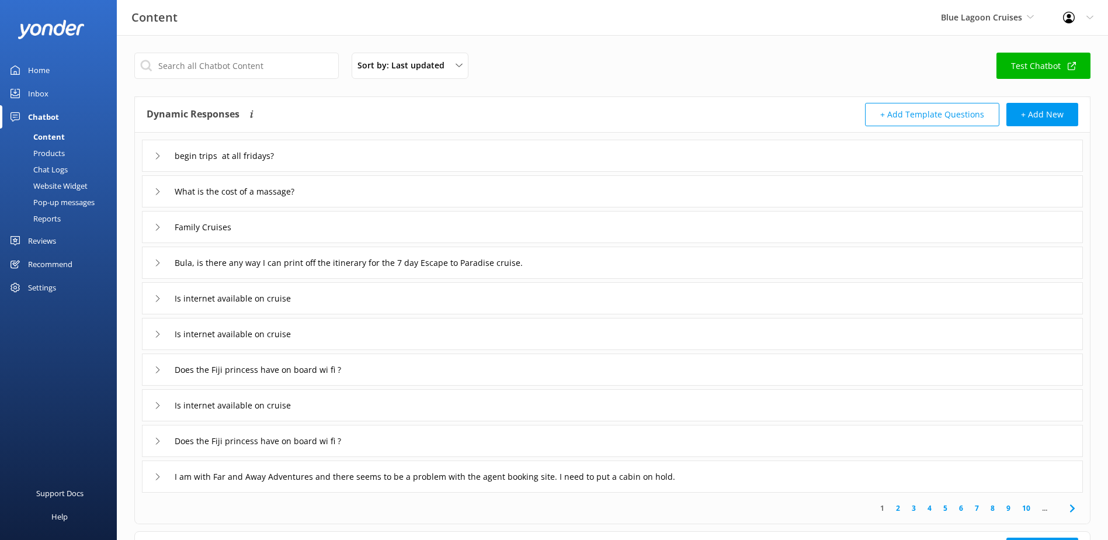
click at [1041, 76] on link "Test Chatbot" at bounding box center [1043, 66] width 94 height 26
click at [46, 62] on div "Home" at bounding box center [39, 69] width 22 height 23
